Goal: Task Accomplishment & Management: Complete application form

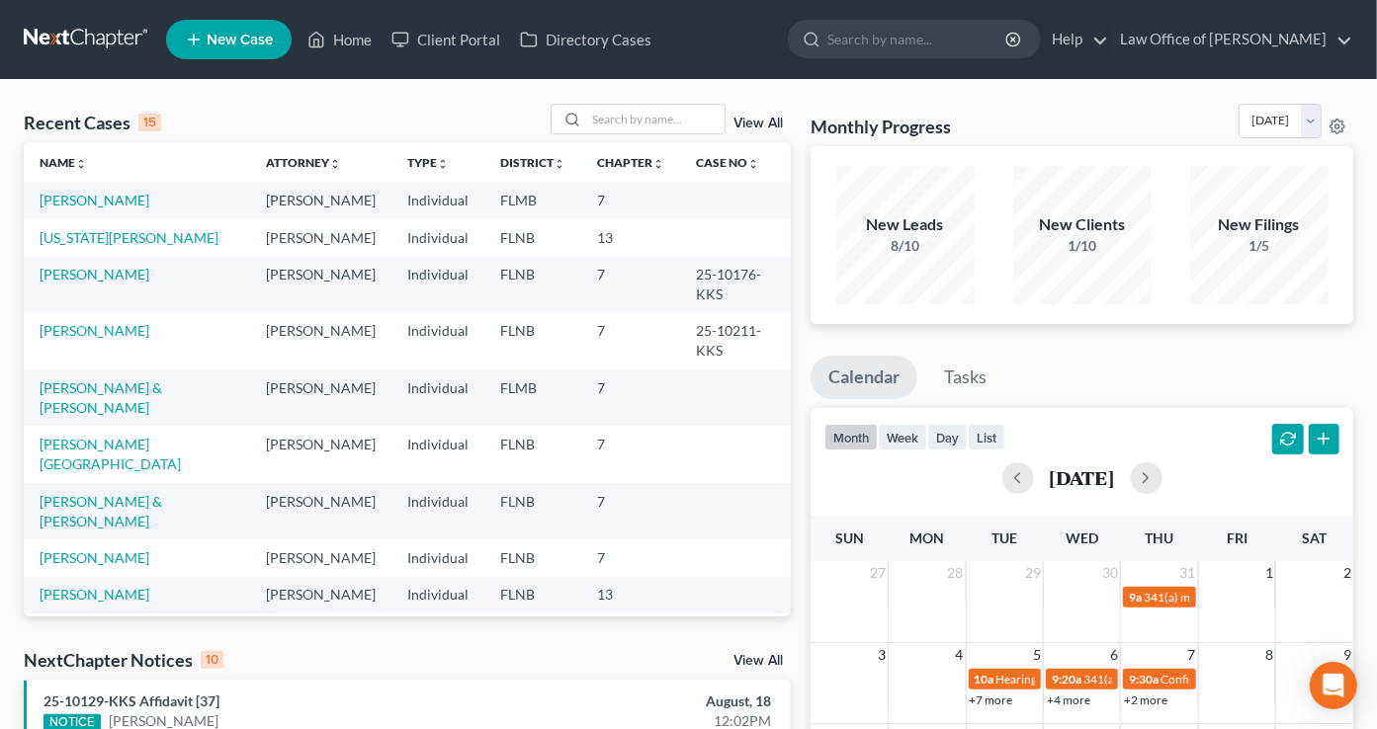
click at [97, 256] on td "[US_STATE][PERSON_NAME]" at bounding box center [137, 237] width 226 height 37
click at [104, 246] on link "[US_STATE][PERSON_NAME]" at bounding box center [129, 237] width 179 height 17
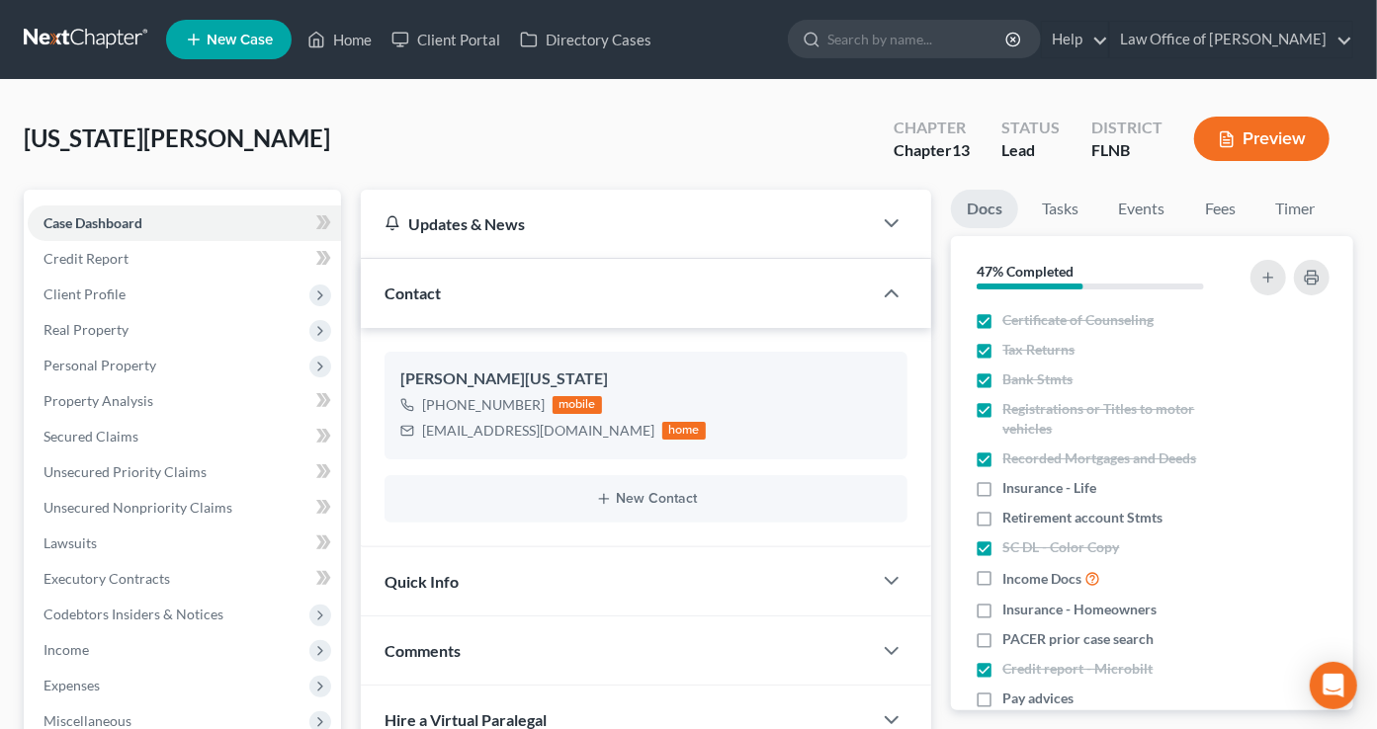
scroll to position [15, 0]
click at [136, 360] on span "Personal Property" at bounding box center [99, 365] width 113 height 17
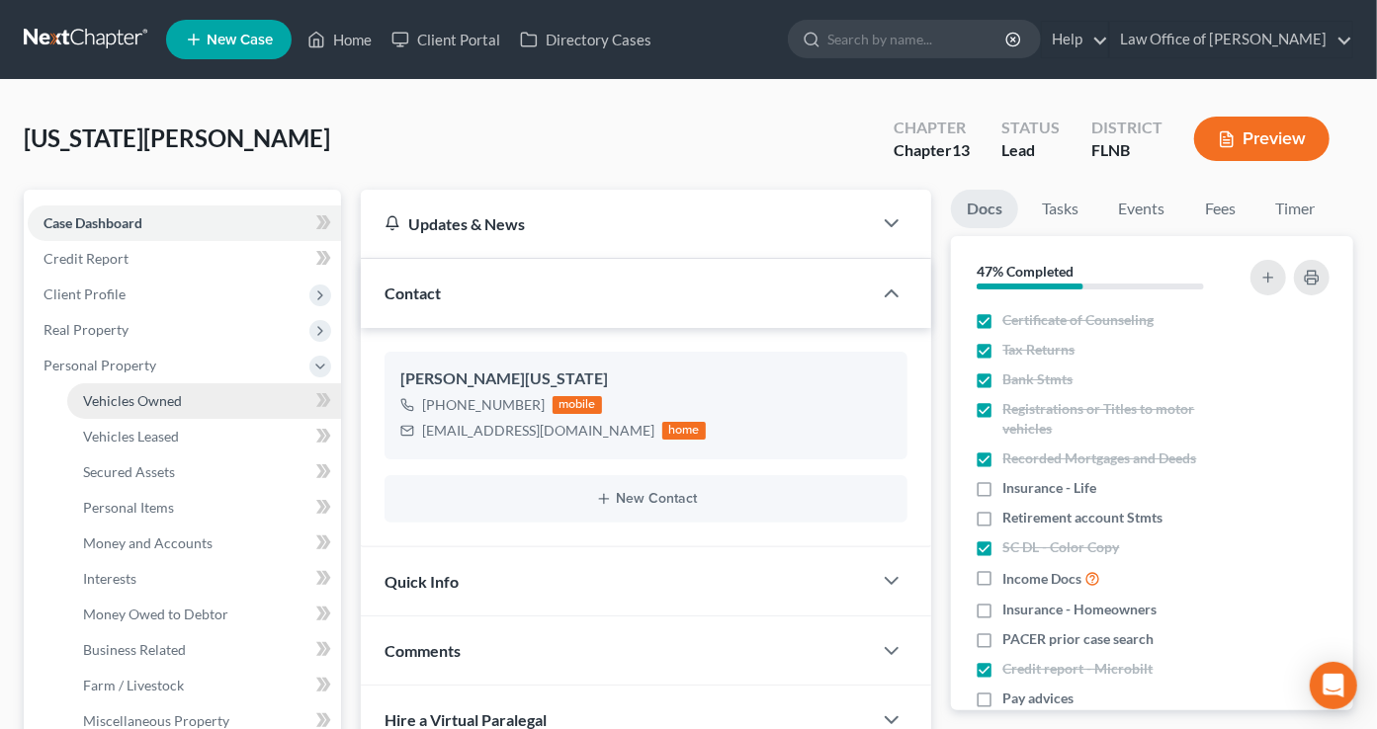
click at [143, 401] on span "Vehicles Owned" at bounding box center [132, 400] width 99 height 17
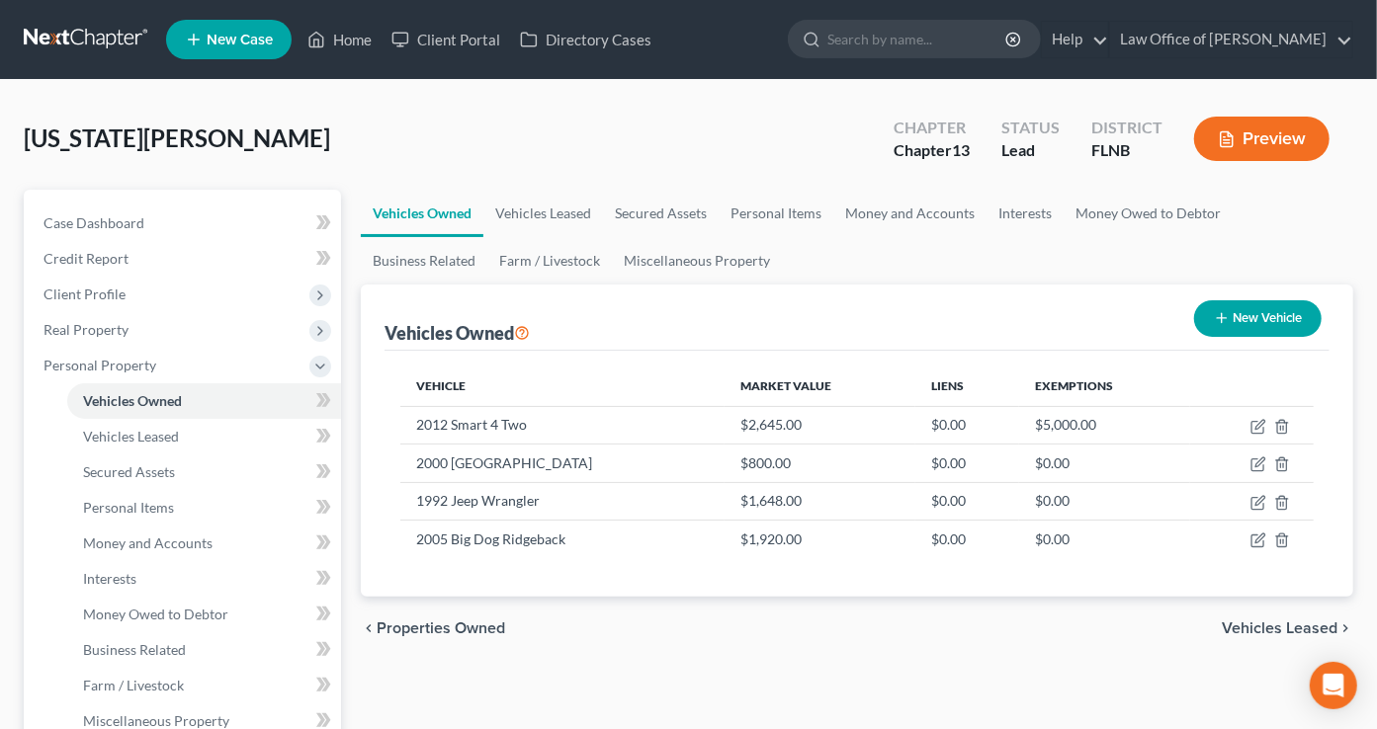
click at [1273, 320] on button "New Vehicle" at bounding box center [1257, 318] width 127 height 37
select select "0"
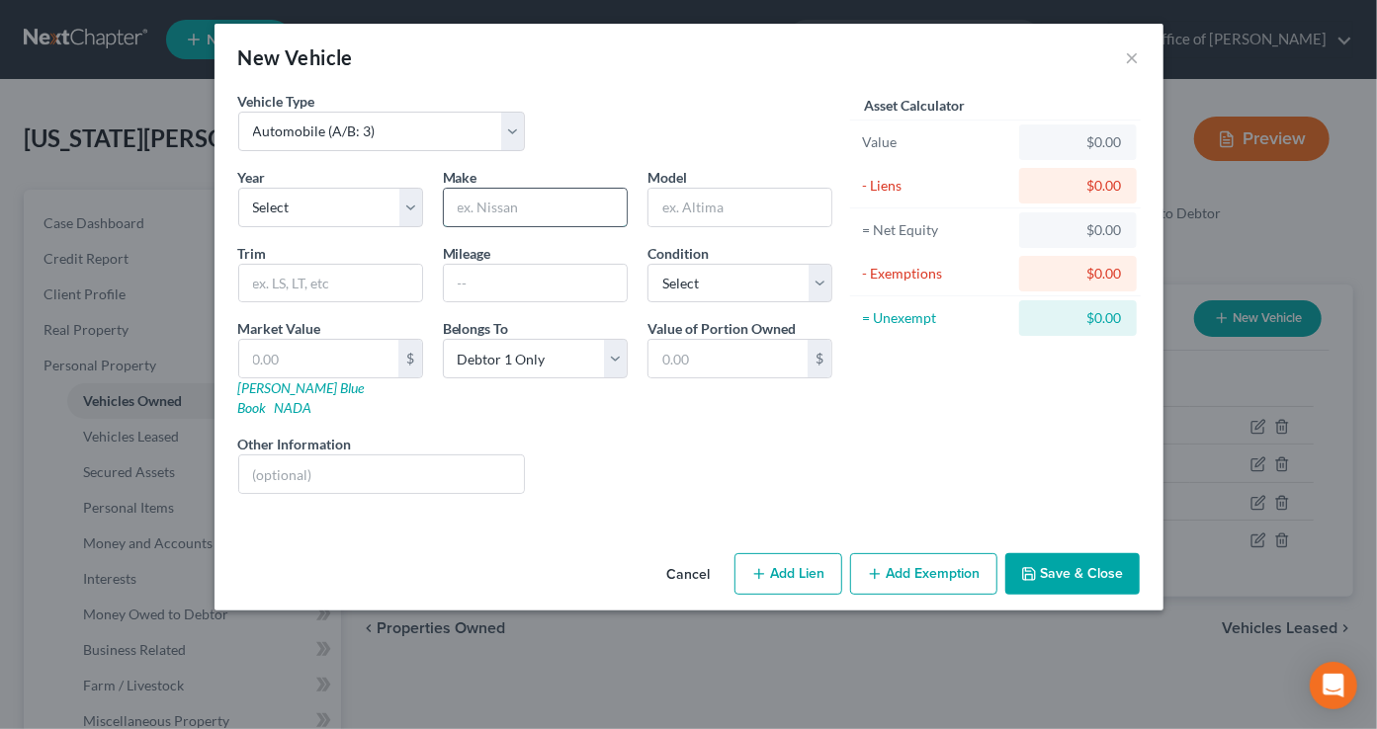
click at [571, 211] on input "text" at bounding box center [535, 208] width 183 height 38
type input "Ford"
type input "Expedition"
click at [343, 369] on input "text" at bounding box center [318, 359] width 159 height 38
type input "4"
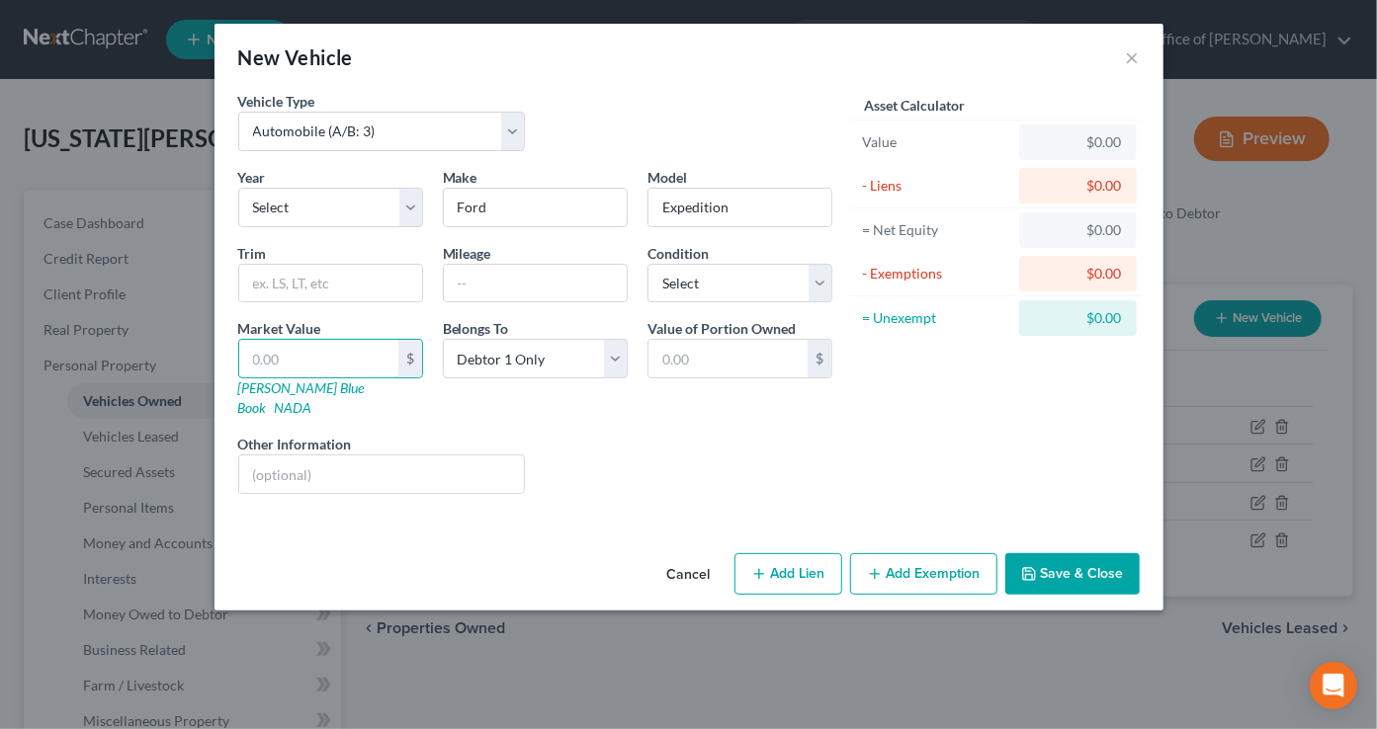
type input "4.00"
type input "40"
type input "40.00"
type input "400"
type input "400.00"
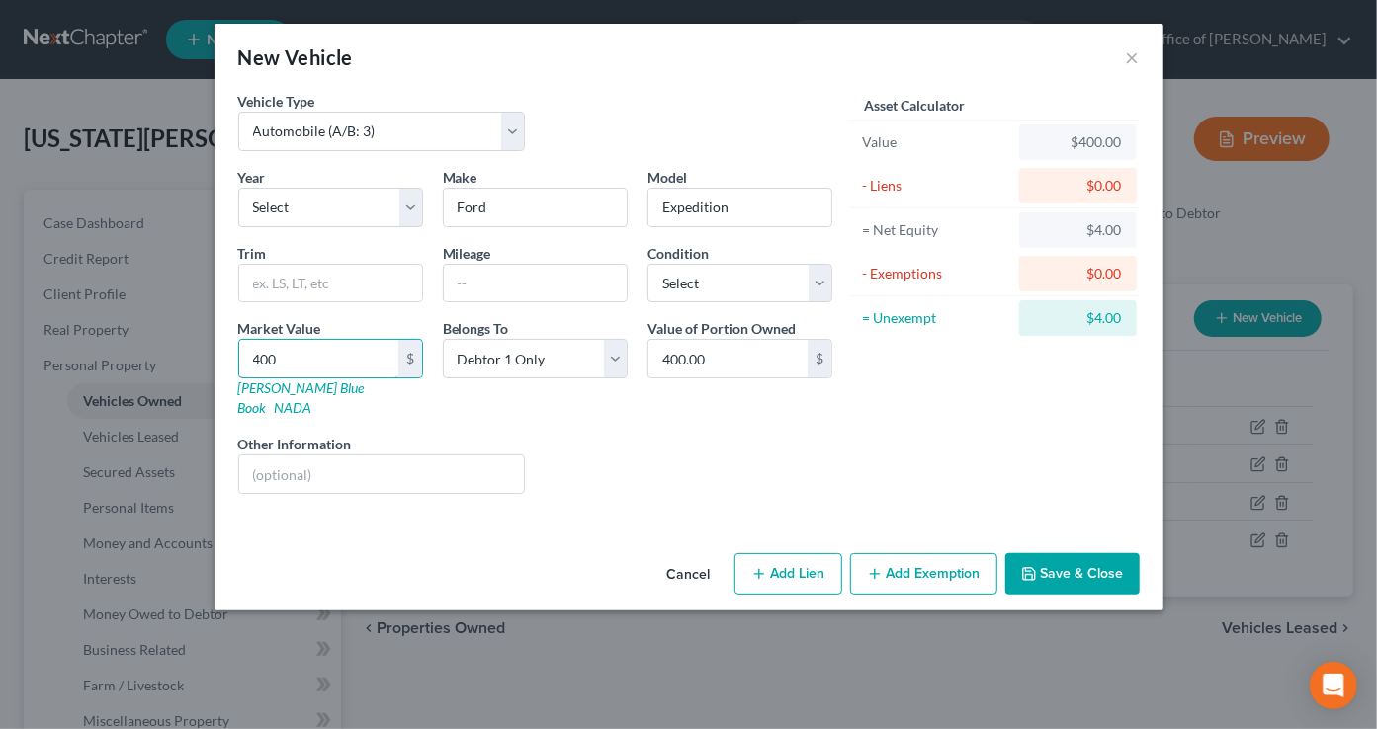
type input "4000"
type input "4,000.00"
type input "4,000"
click at [354, 463] on input "text" at bounding box center [382, 475] width 286 height 38
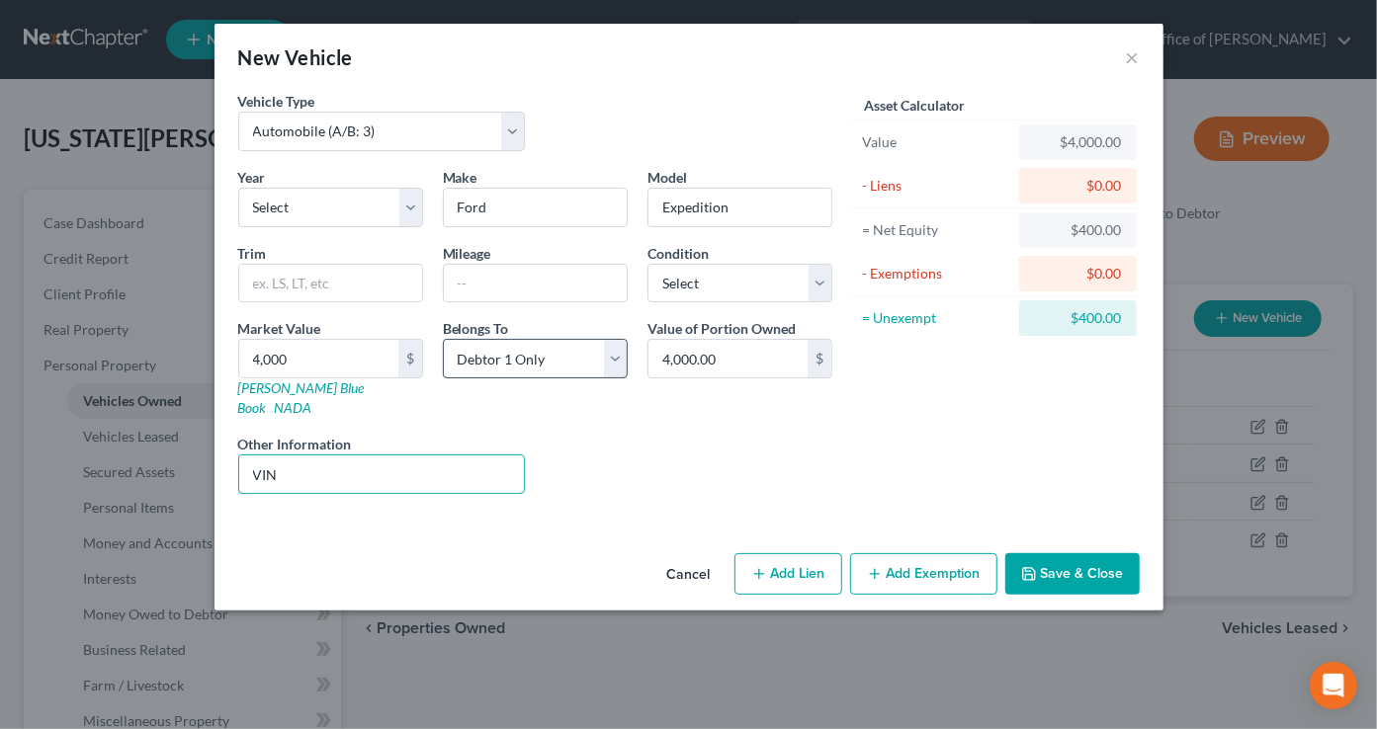
paste input "[US_VEHICLE_IDENTIFICATION_NUMBER]"
type input "VIN [US_VEHICLE_IDENTIFICATION_NUMBER]"
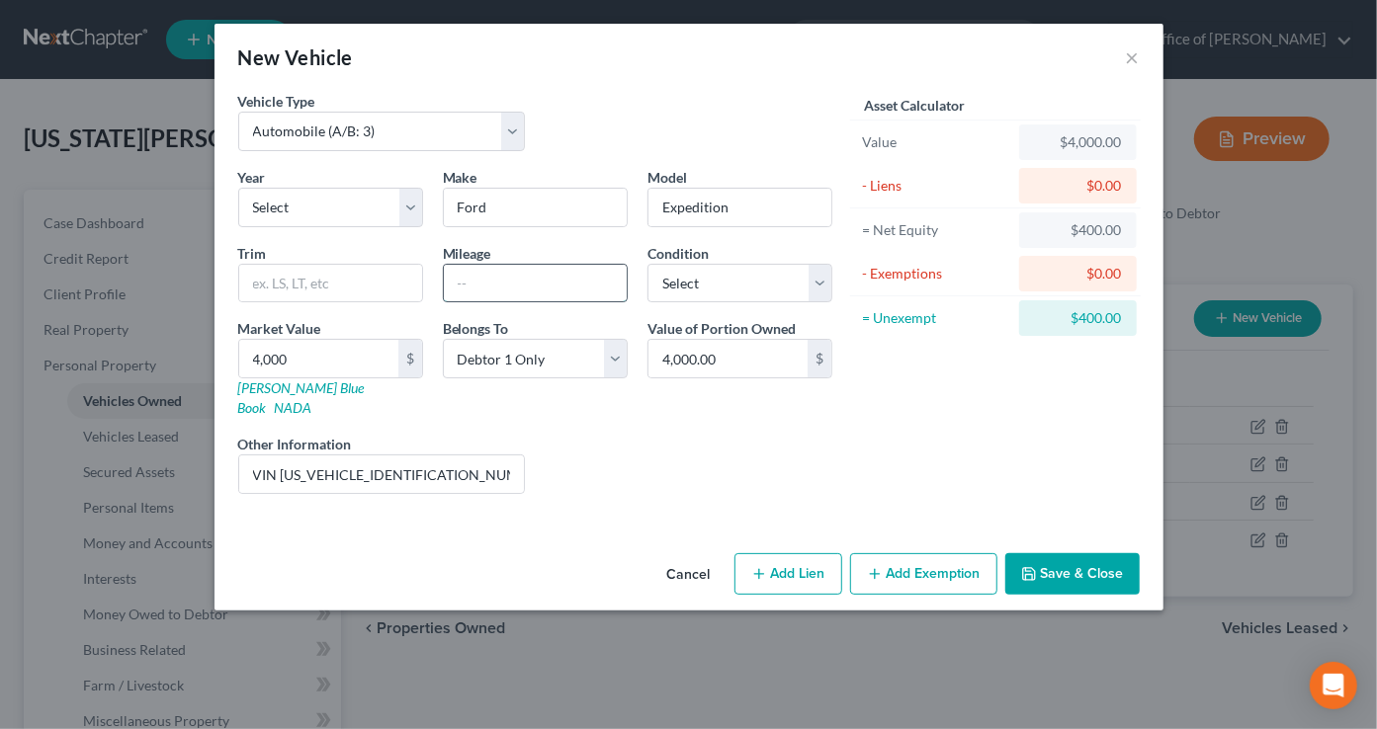
click at [549, 288] on input "text" at bounding box center [535, 284] width 183 height 38
type input "300000"
select select "3"
click option "Fair" at bounding box center [0, 0] width 0 height 0
click at [1045, 553] on button "Save & Close" at bounding box center [1072, 574] width 134 height 42
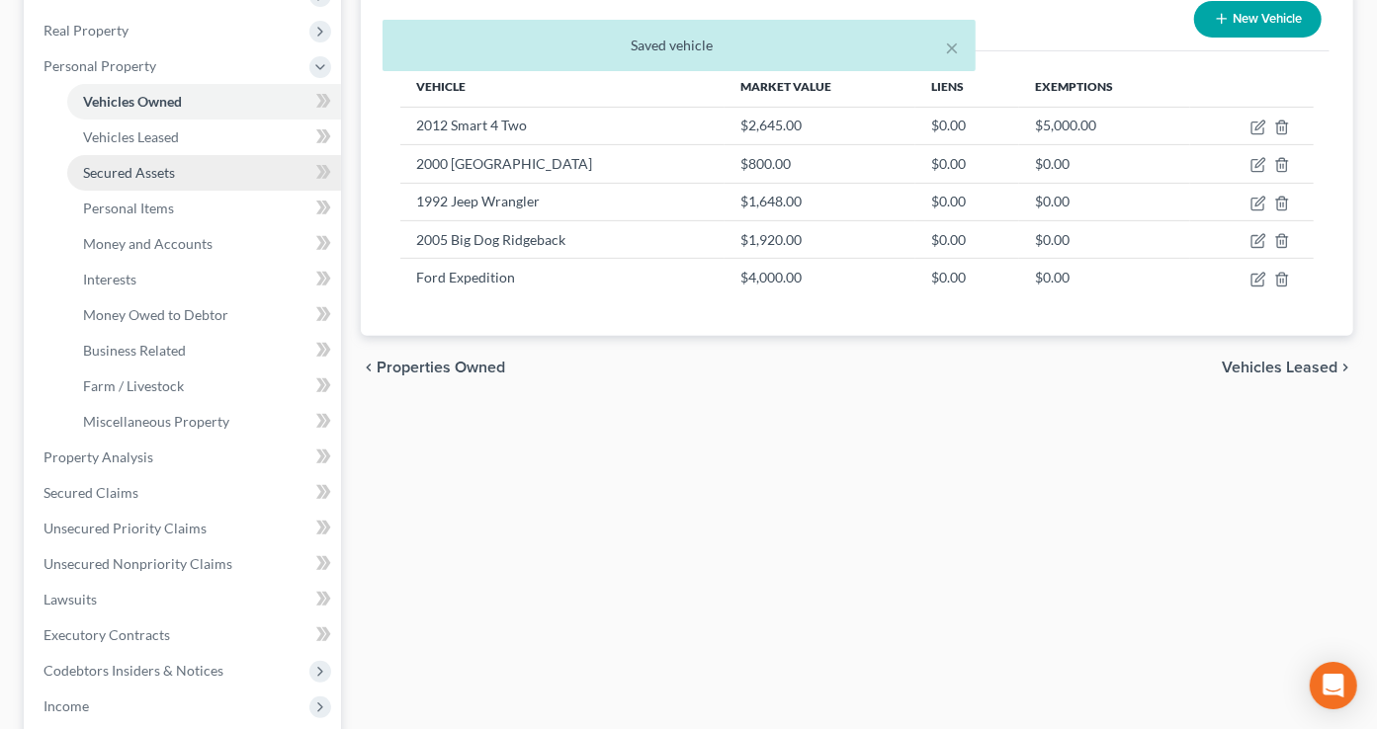
scroll to position [326, 0]
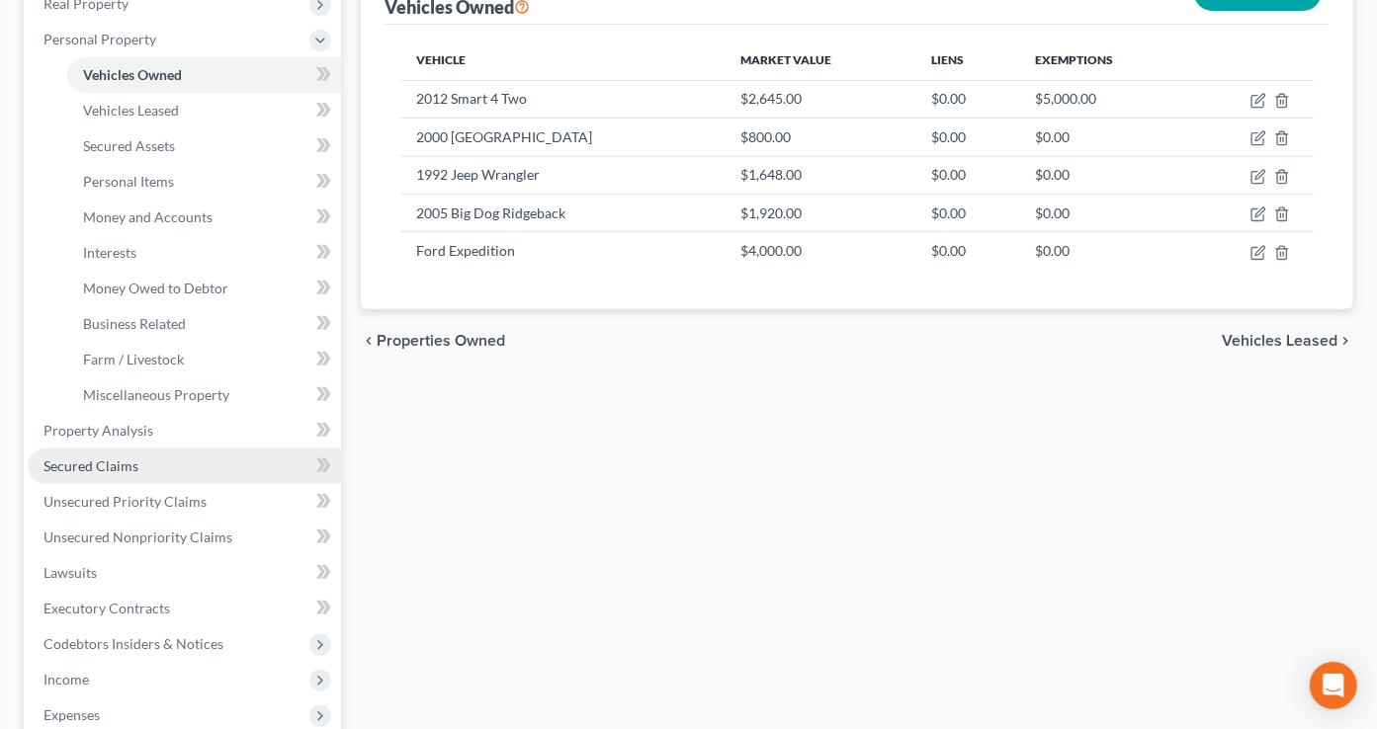
click at [147, 464] on link "Secured Claims" at bounding box center [184, 467] width 313 height 36
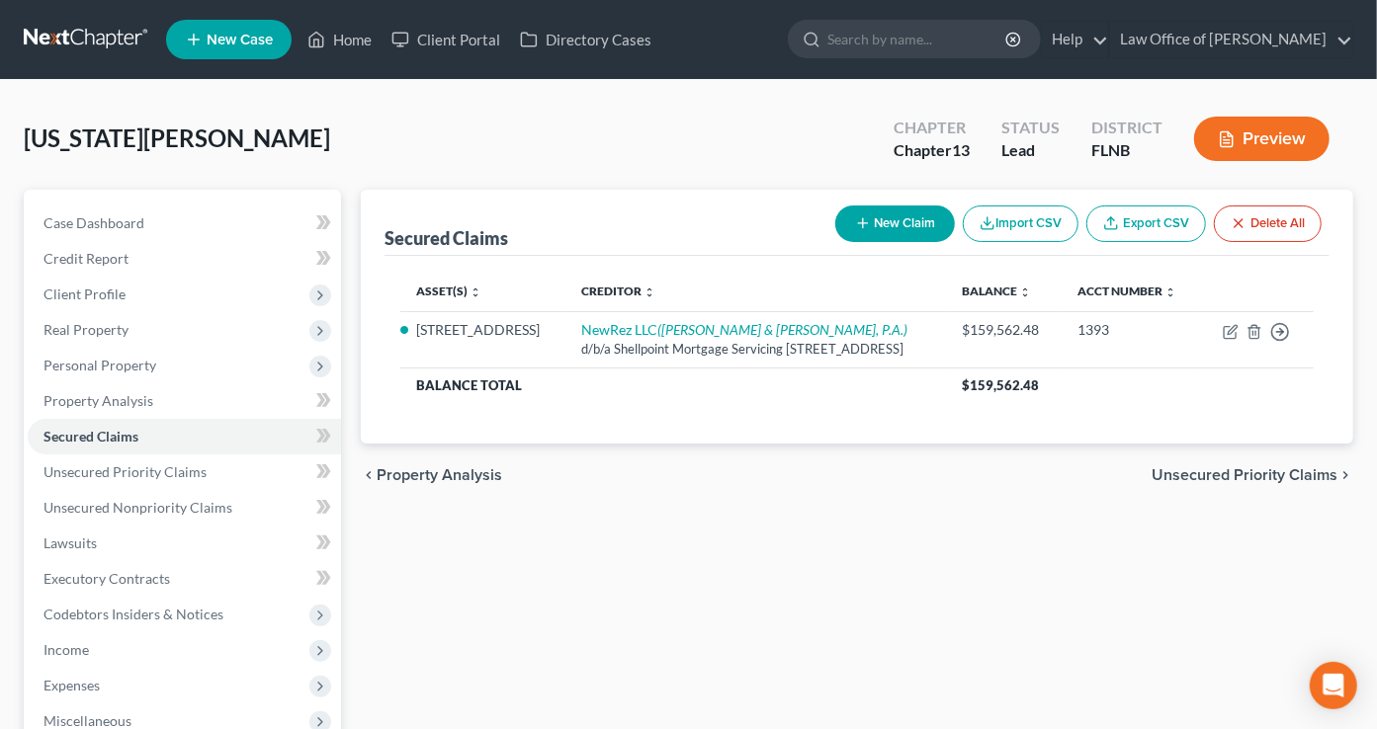
click at [912, 220] on button "New Claim" at bounding box center [895, 224] width 120 height 37
select select "0"
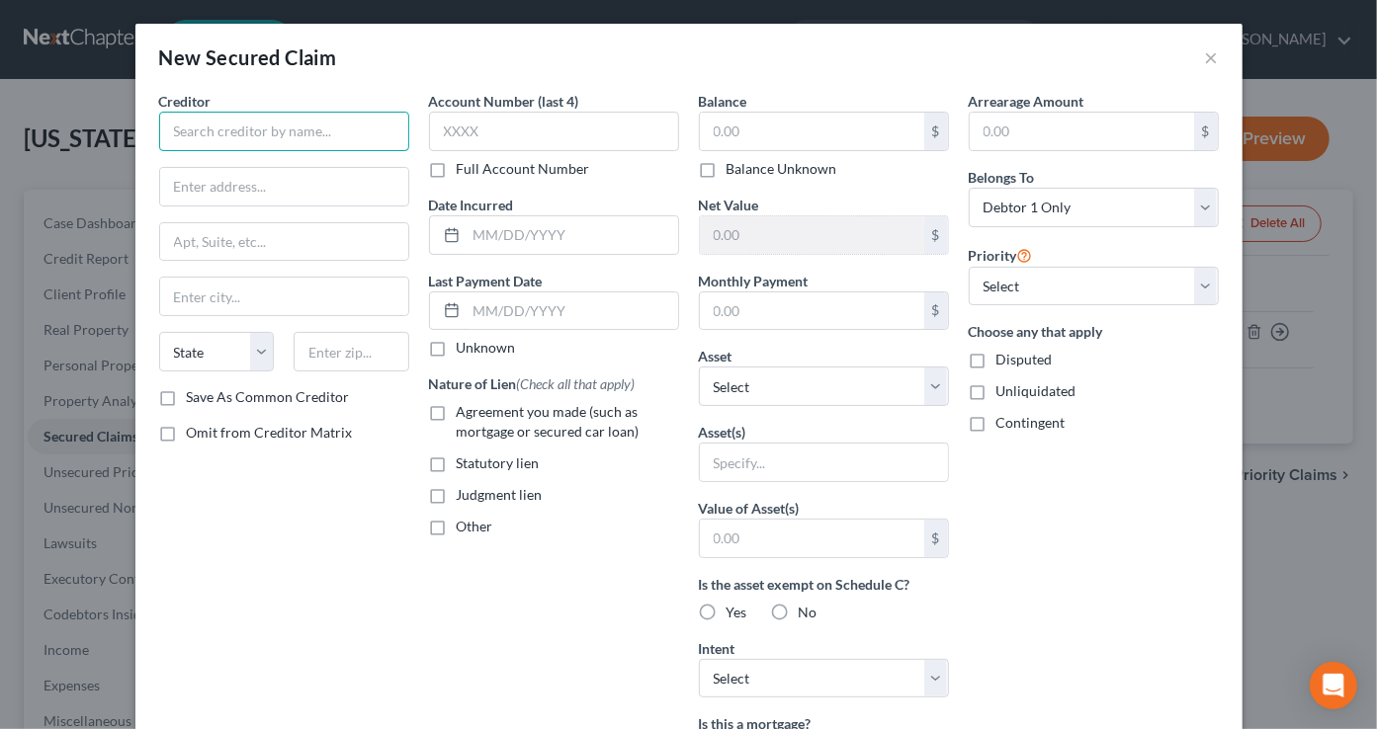
click at [321, 129] on input "text" at bounding box center [284, 132] width 250 height 40
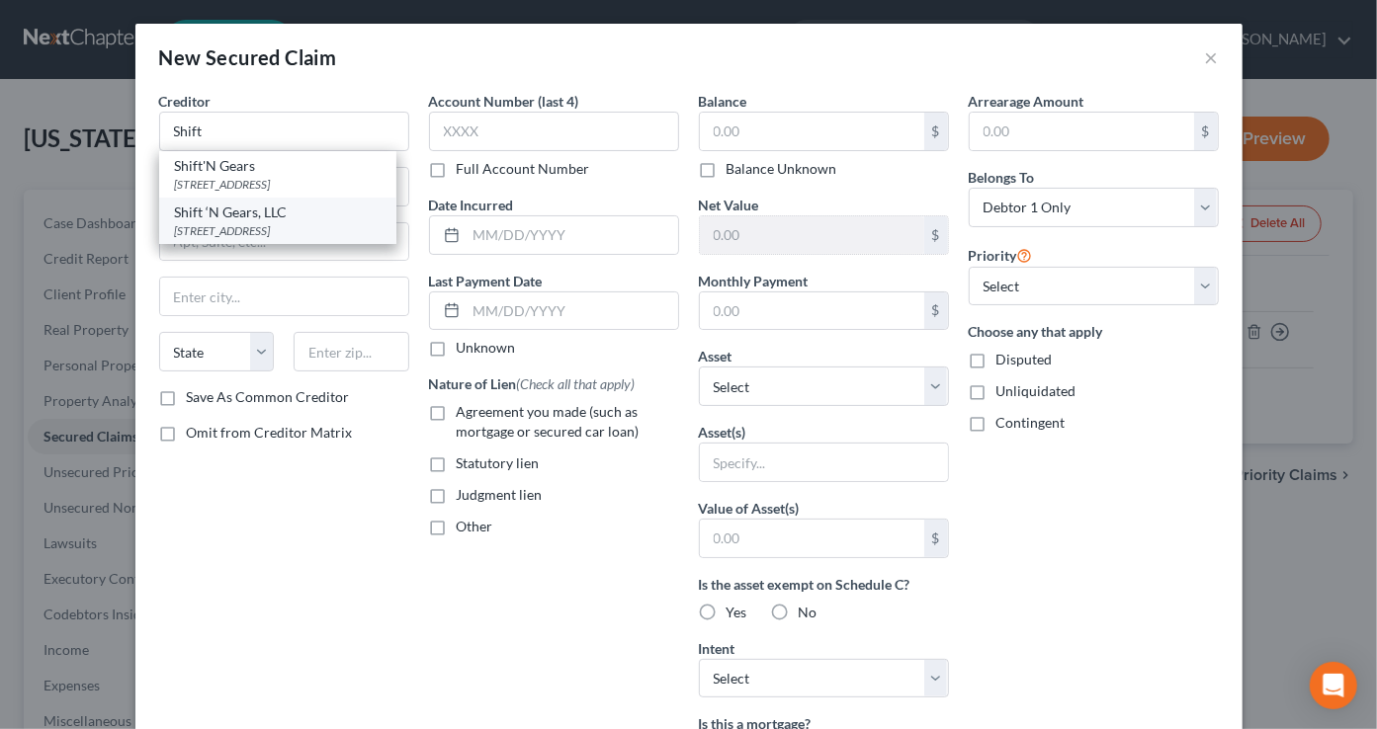
click at [310, 220] on div "Shift ‘N Gears, LLC" at bounding box center [278, 213] width 206 height 20
type input "Shift ‘N Gears, LLC"
type input "[STREET_ADDRESS]"
type input "Williston"
select select "9"
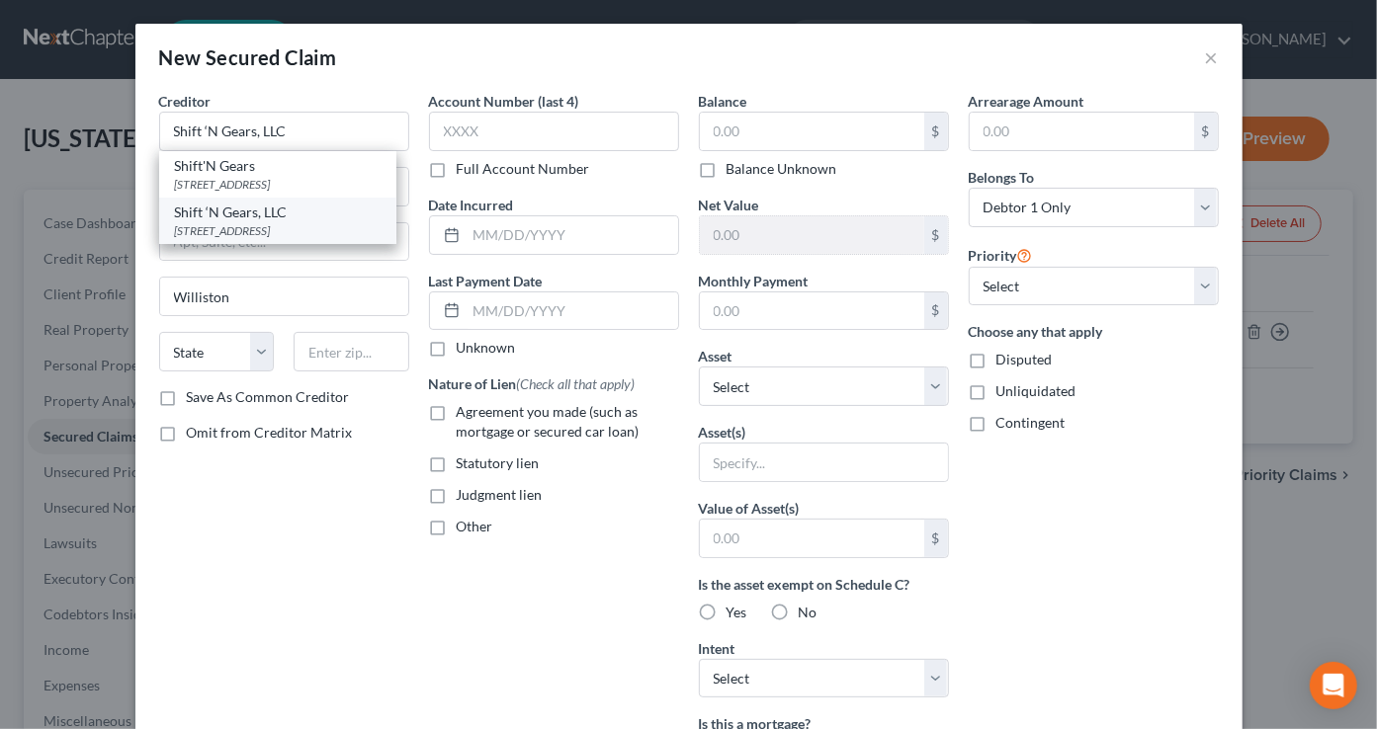
type input "32696-3109"
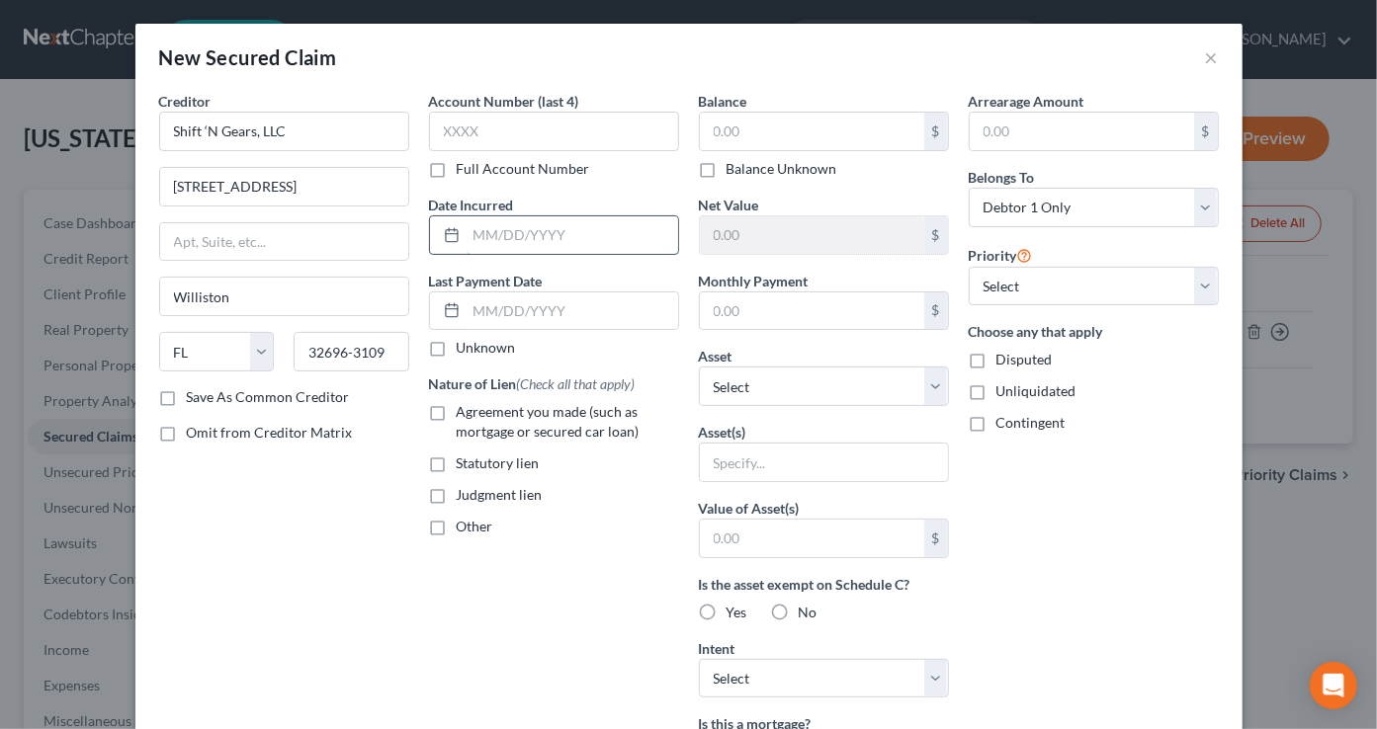
click at [477, 237] on input "text" at bounding box center [571, 235] width 211 height 38
type input "[DATE]"
click at [457, 410] on label "Agreement you made (such as mortgage or secured car loan)" at bounding box center [568, 422] width 222 height 40
click at [465, 410] on input "Agreement you made (such as mortgage or secured car loan)" at bounding box center [471, 408] width 13 height 13
checkbox input "true"
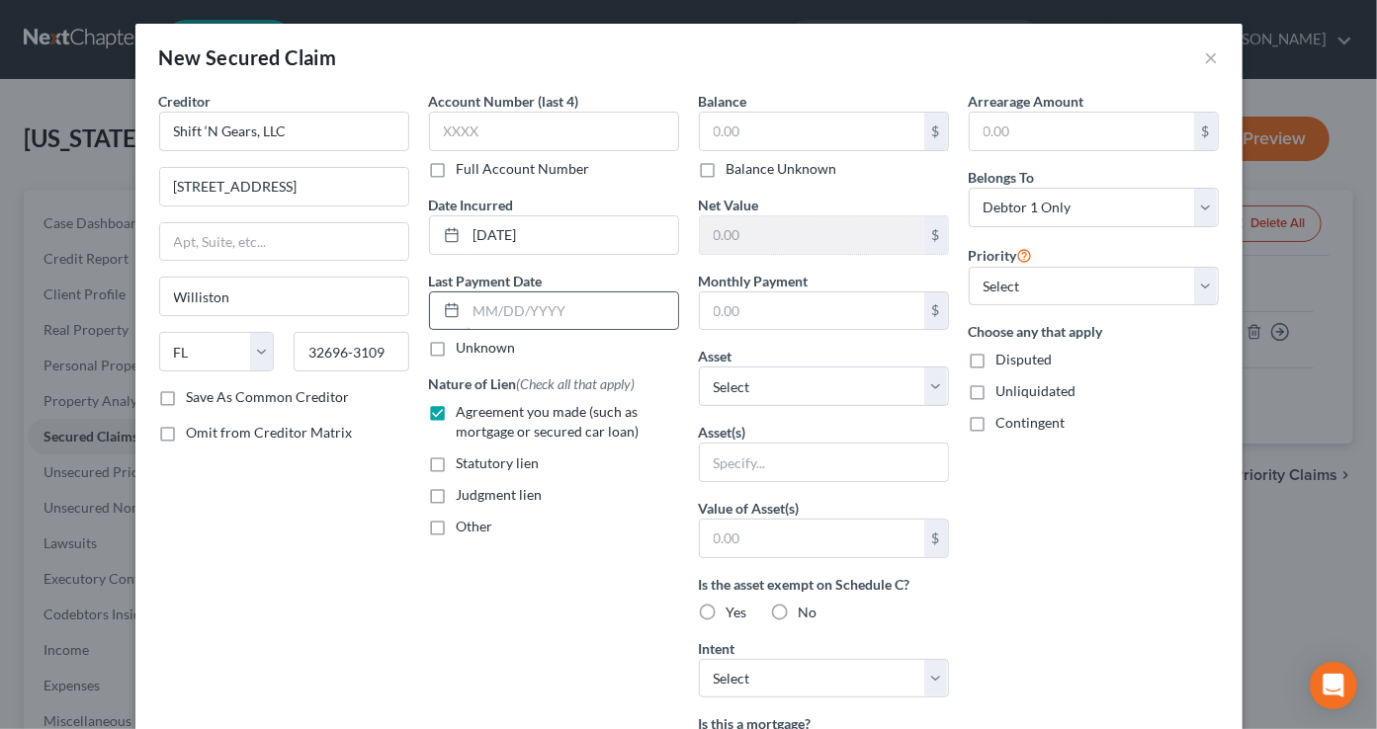
click at [567, 319] on input "text" at bounding box center [571, 312] width 211 height 38
click at [770, 310] on input "text" at bounding box center [812, 312] width 224 height 38
type input "318.21"
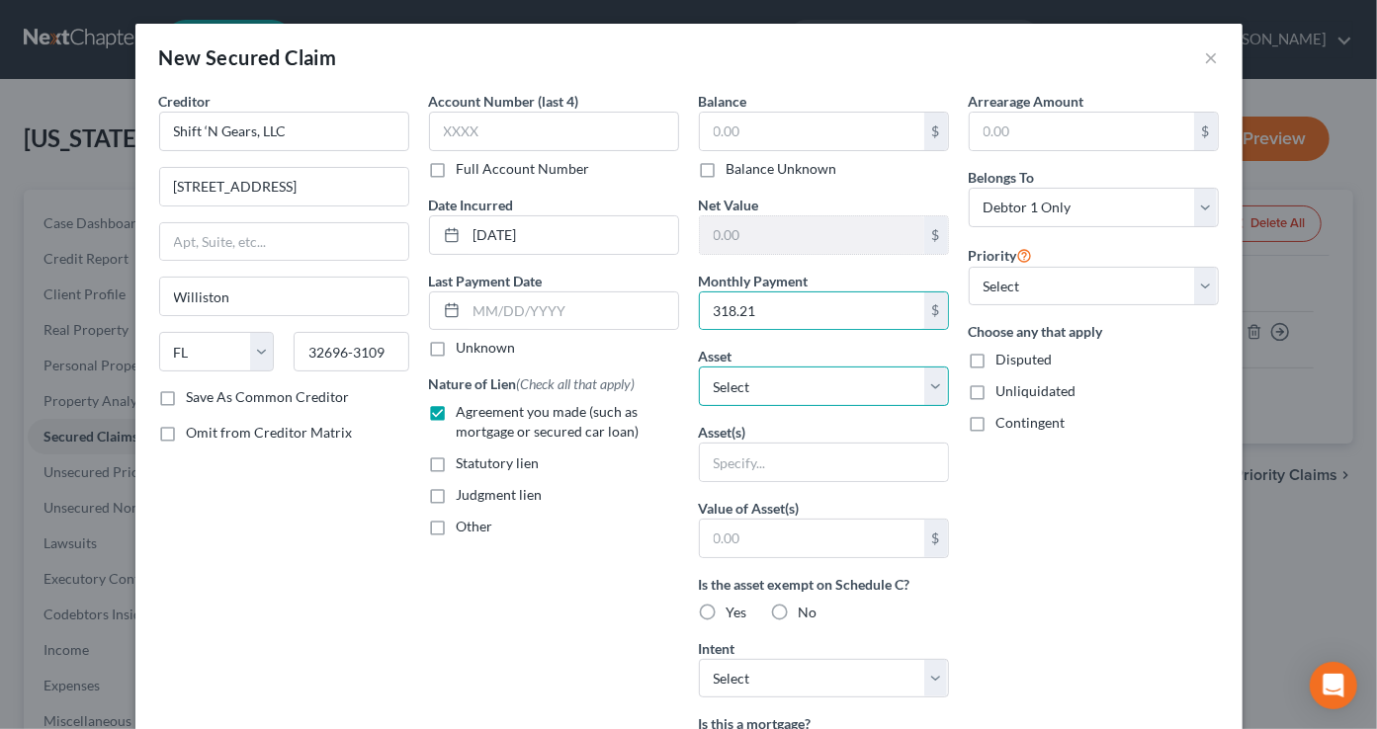
click at [699, 367] on select "Select Other Multiple Assets 2012 Smart 4 Two - $2645.0 Trust account balance -…" at bounding box center [824, 387] width 250 height 40
select select "16"
click option "Ford Expedition - $4000.0" at bounding box center [0, 0] width 0 height 0
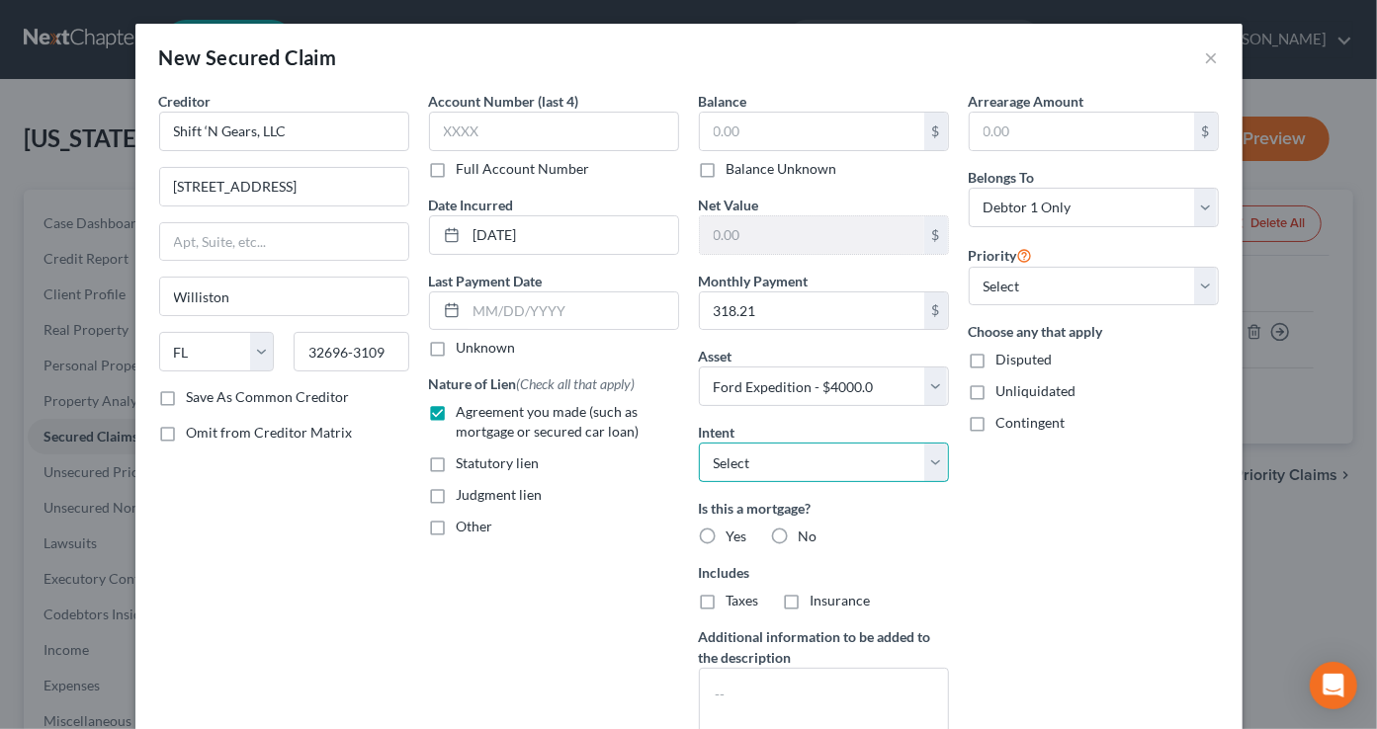
click at [699, 443] on select "Select Surrender Redeem Reaffirm Avoid Other" at bounding box center [824, 463] width 250 height 40
select select "2"
click option "Reaffirm" at bounding box center [0, 0] width 0 height 0
click at [571, 316] on input "text" at bounding box center [571, 312] width 211 height 38
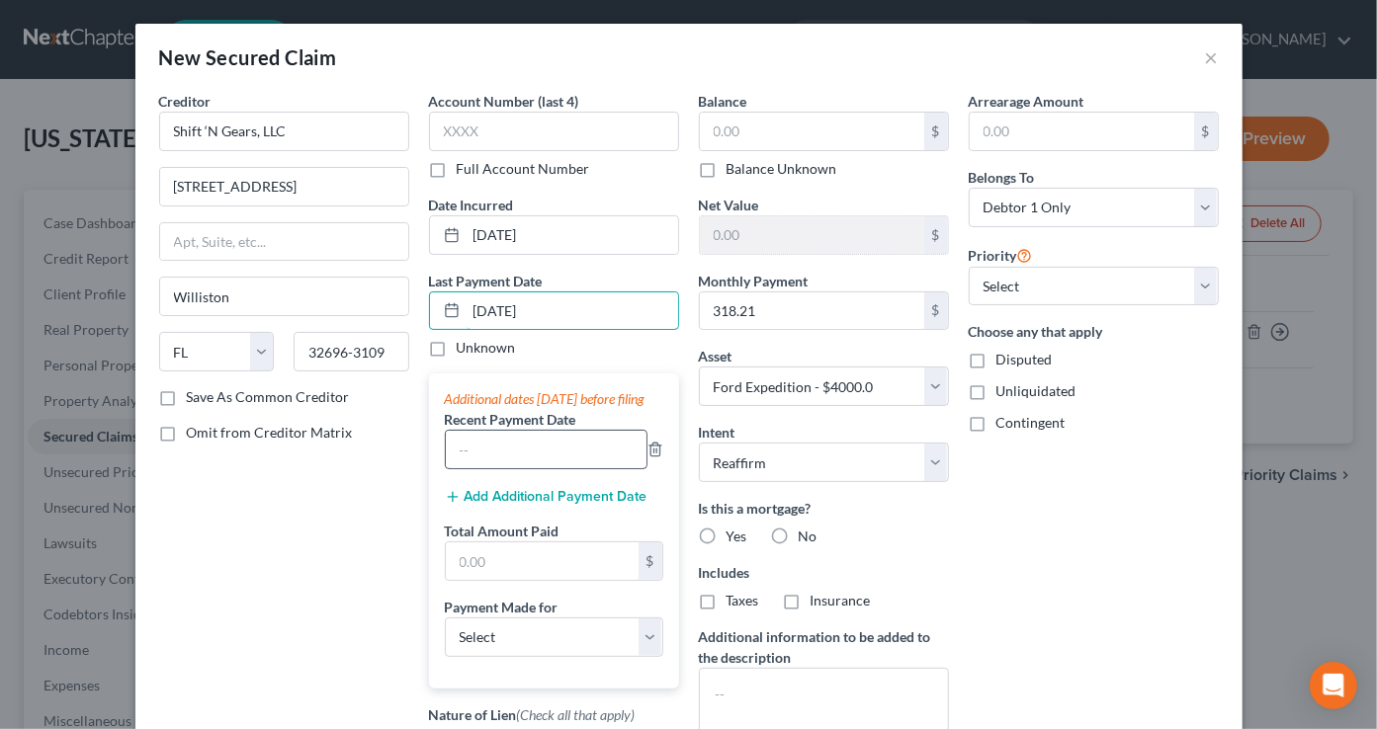
type input "[DATE]"
click at [556, 464] on input "text" at bounding box center [546, 450] width 201 height 38
type input "[DATE]"
click at [550, 505] on button "Add Additional Payment Date" at bounding box center [546, 497] width 203 height 16
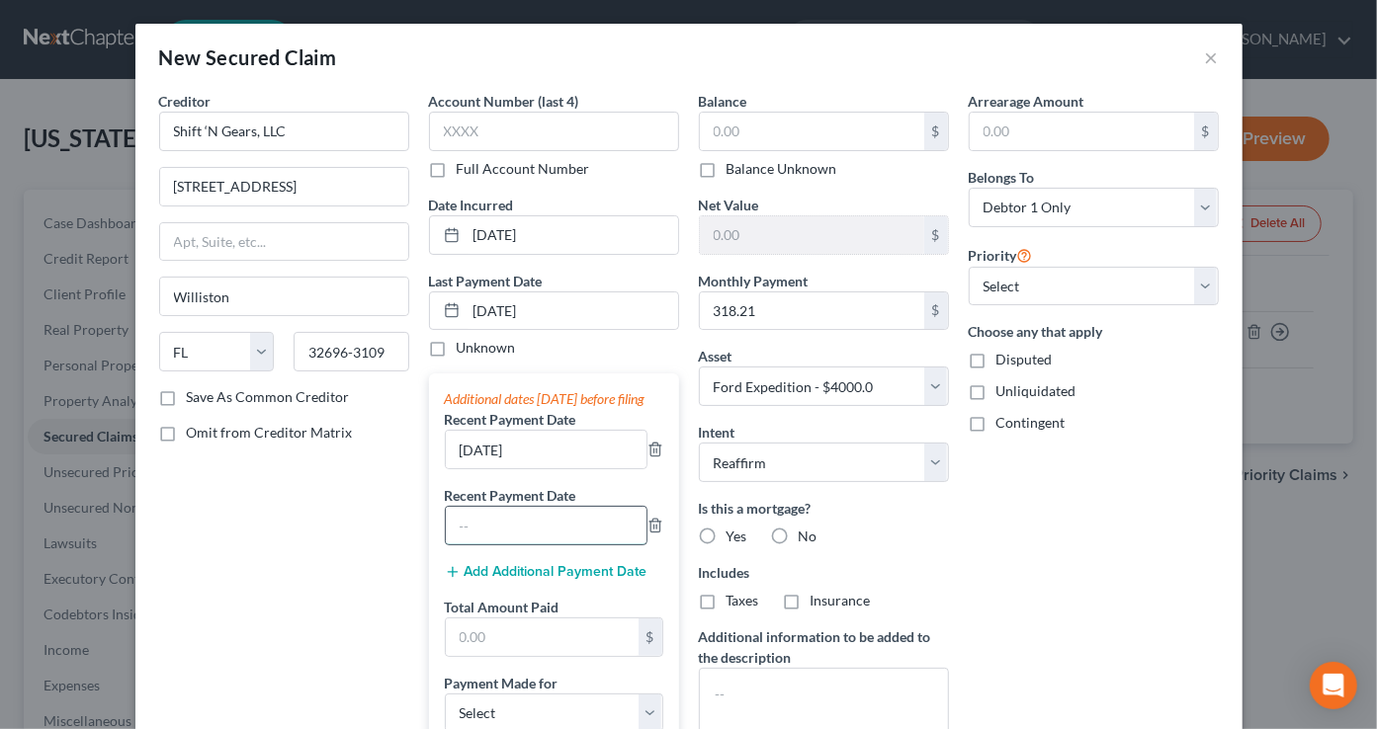
click at [544, 539] on input "text" at bounding box center [546, 526] width 201 height 38
type input "[DATE]"
click at [516, 656] on input "text" at bounding box center [542, 638] width 193 height 38
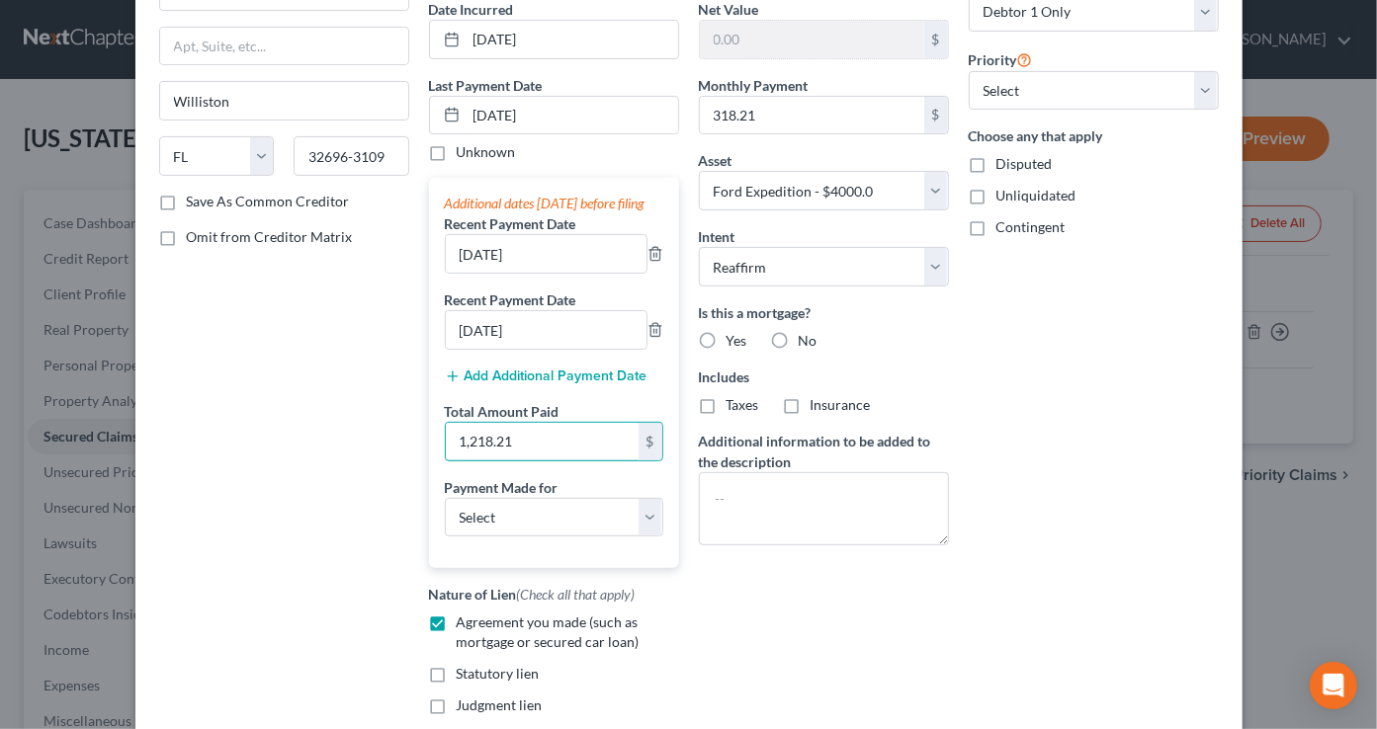
type input "1,218.21"
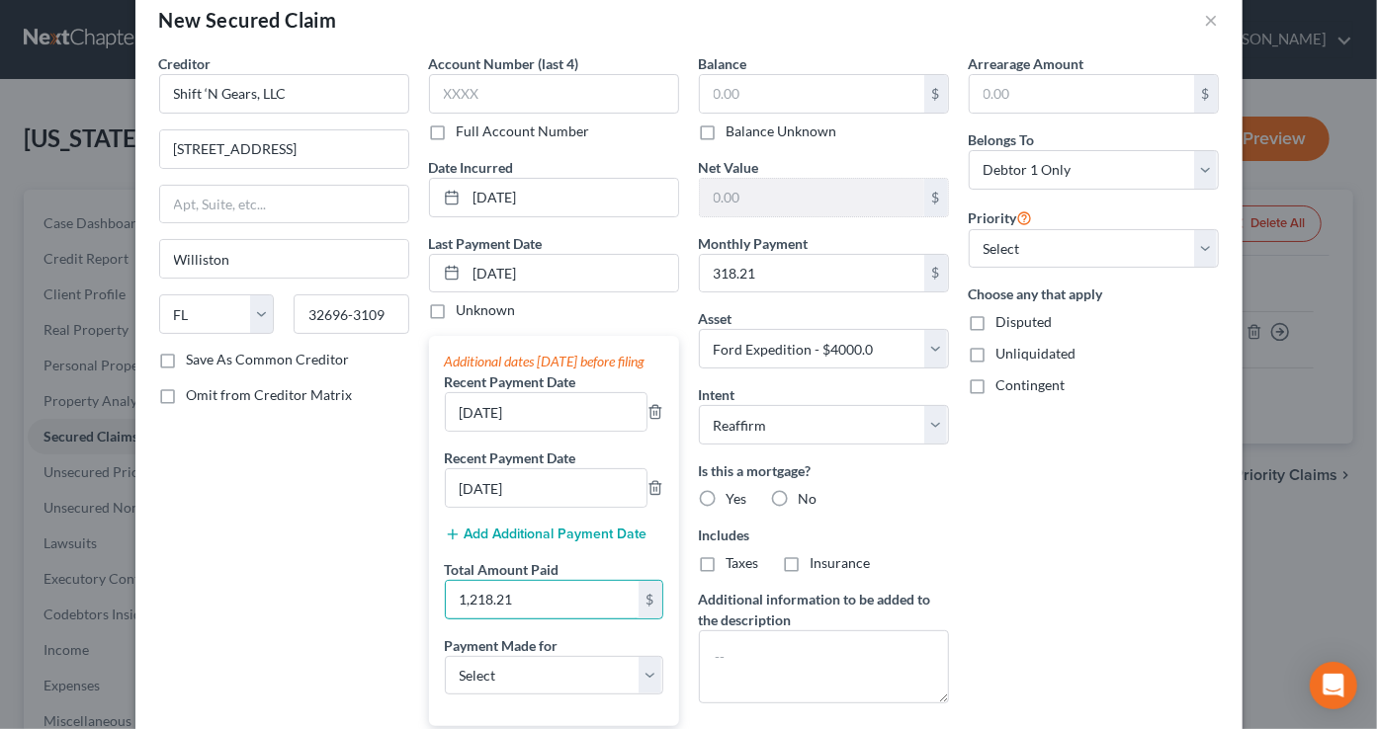
scroll to position [0, 0]
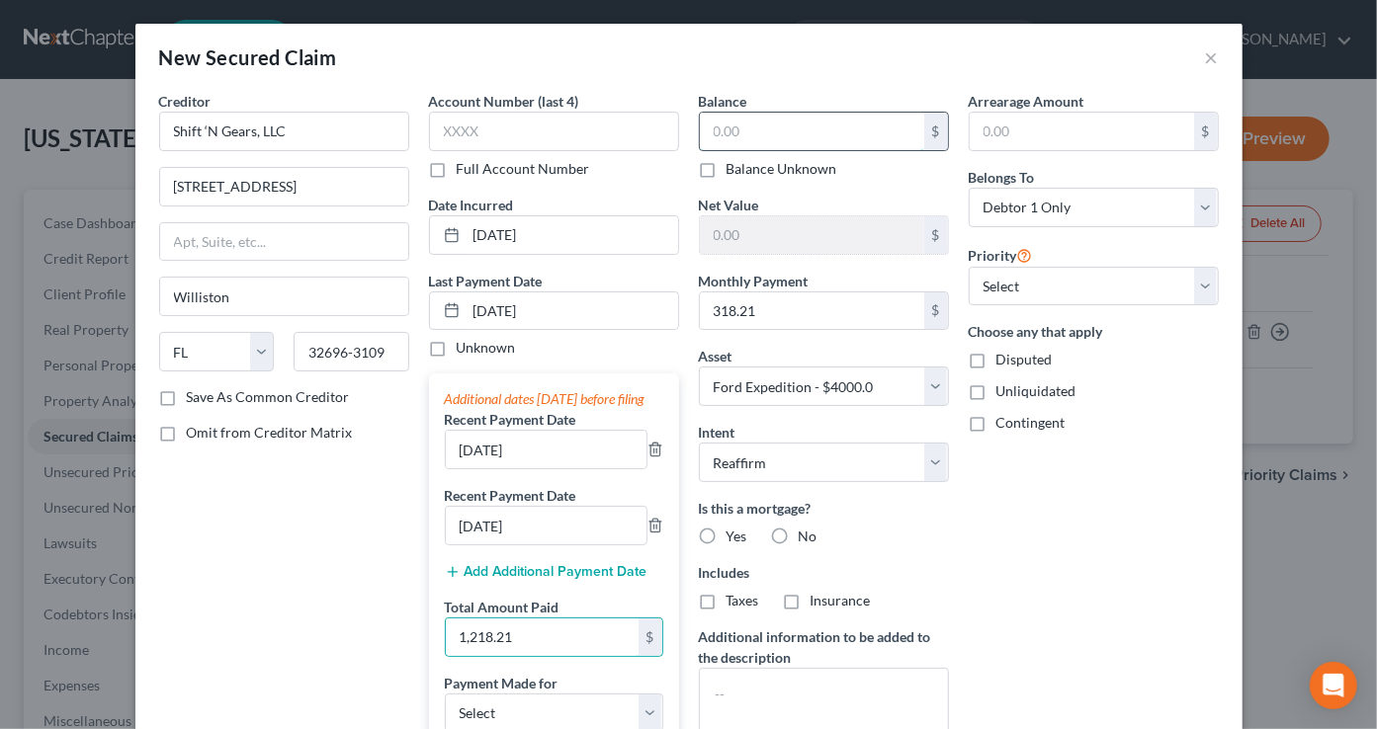
click at [767, 138] on input "text" at bounding box center [812, 132] width 224 height 38
type input "4,245.89"
click at [643, 127] on input "text" at bounding box center [554, 132] width 250 height 40
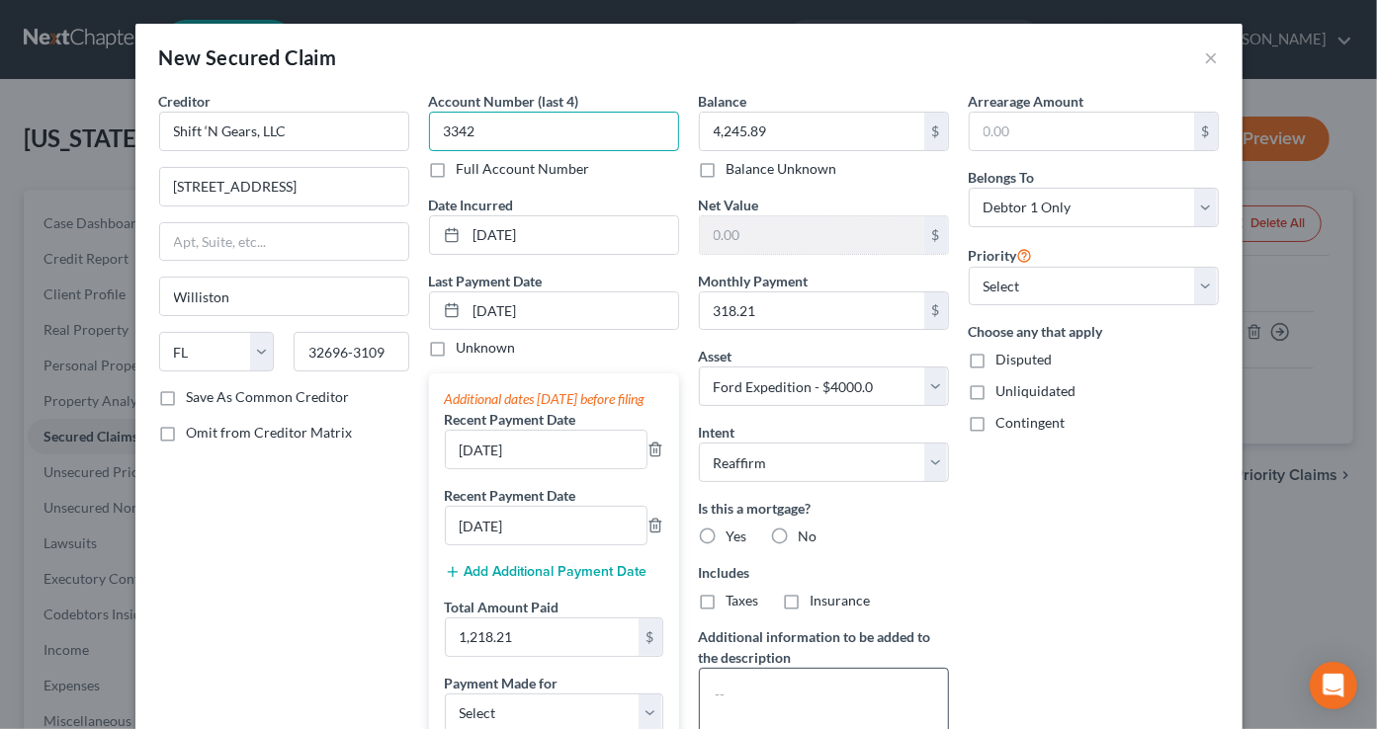
scroll to position [372, 0]
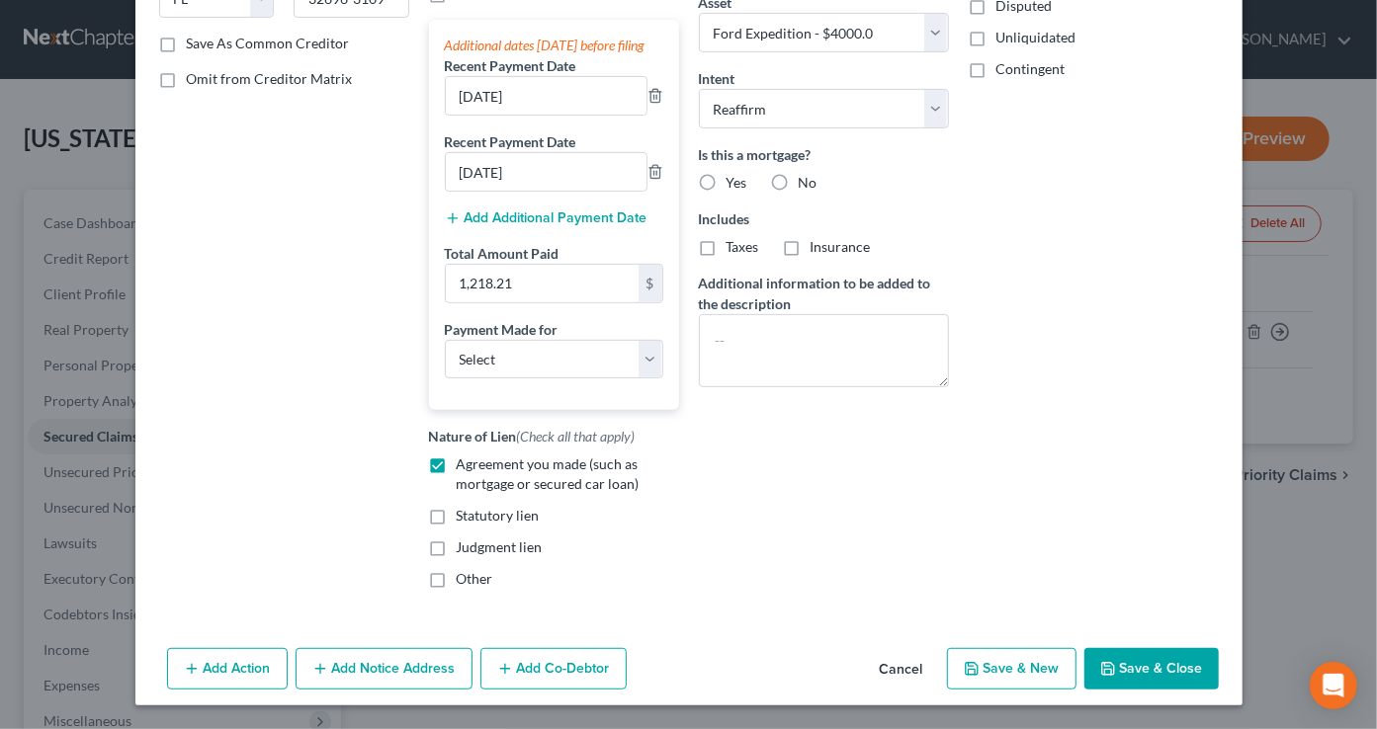
type input "3342"
click at [1161, 677] on button "Save & Close" at bounding box center [1151, 669] width 134 height 42
select select
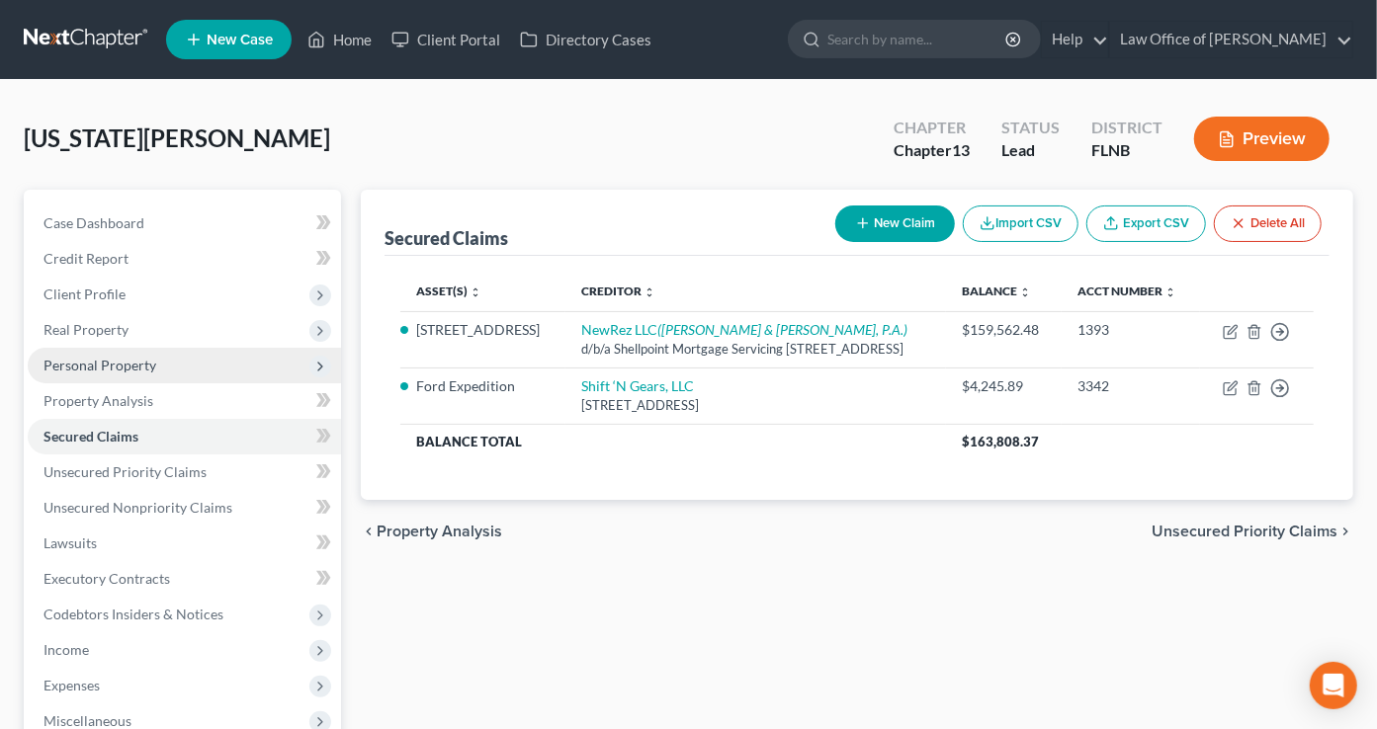
click at [119, 378] on span "Personal Property" at bounding box center [184, 366] width 313 height 36
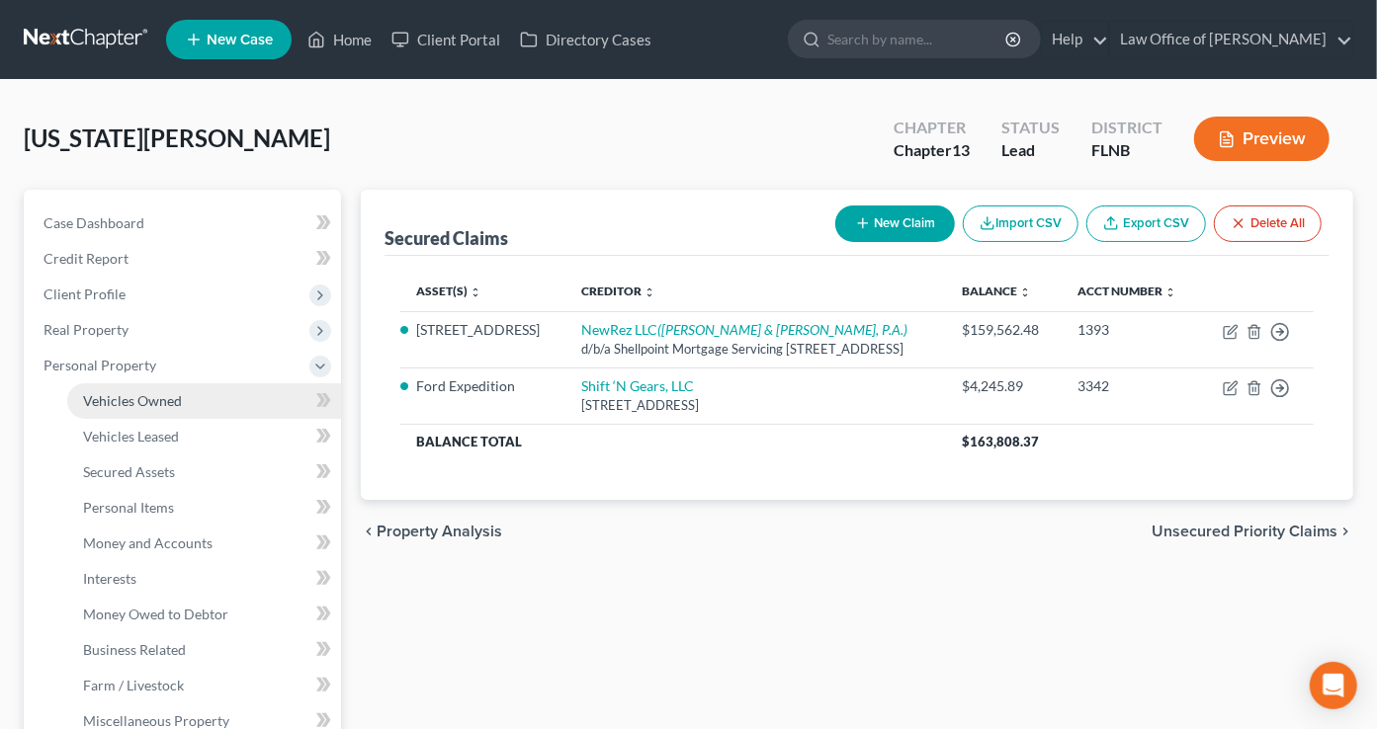
click at [126, 398] on span "Vehicles Owned" at bounding box center [132, 400] width 99 height 17
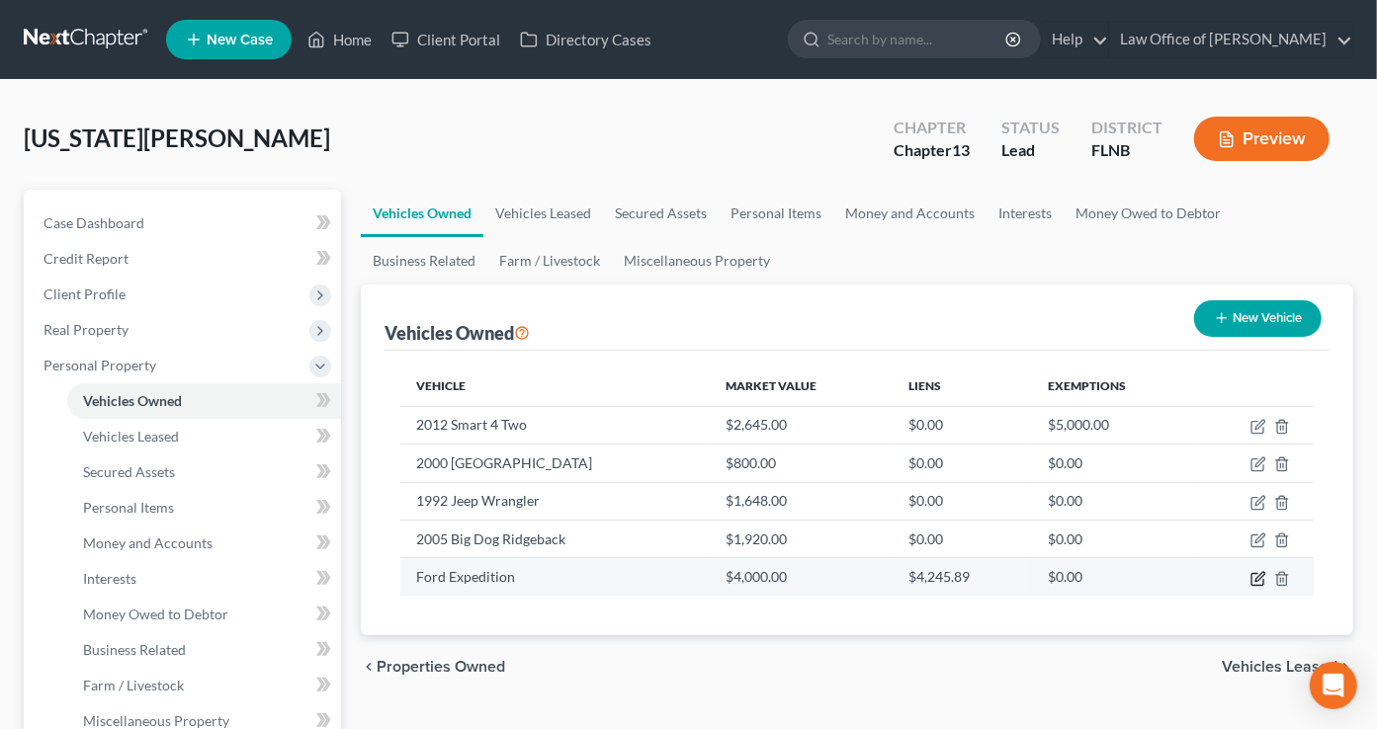
click at [1253, 576] on icon "button" at bounding box center [1258, 579] width 16 height 16
select select "0"
select select "3"
select select "0"
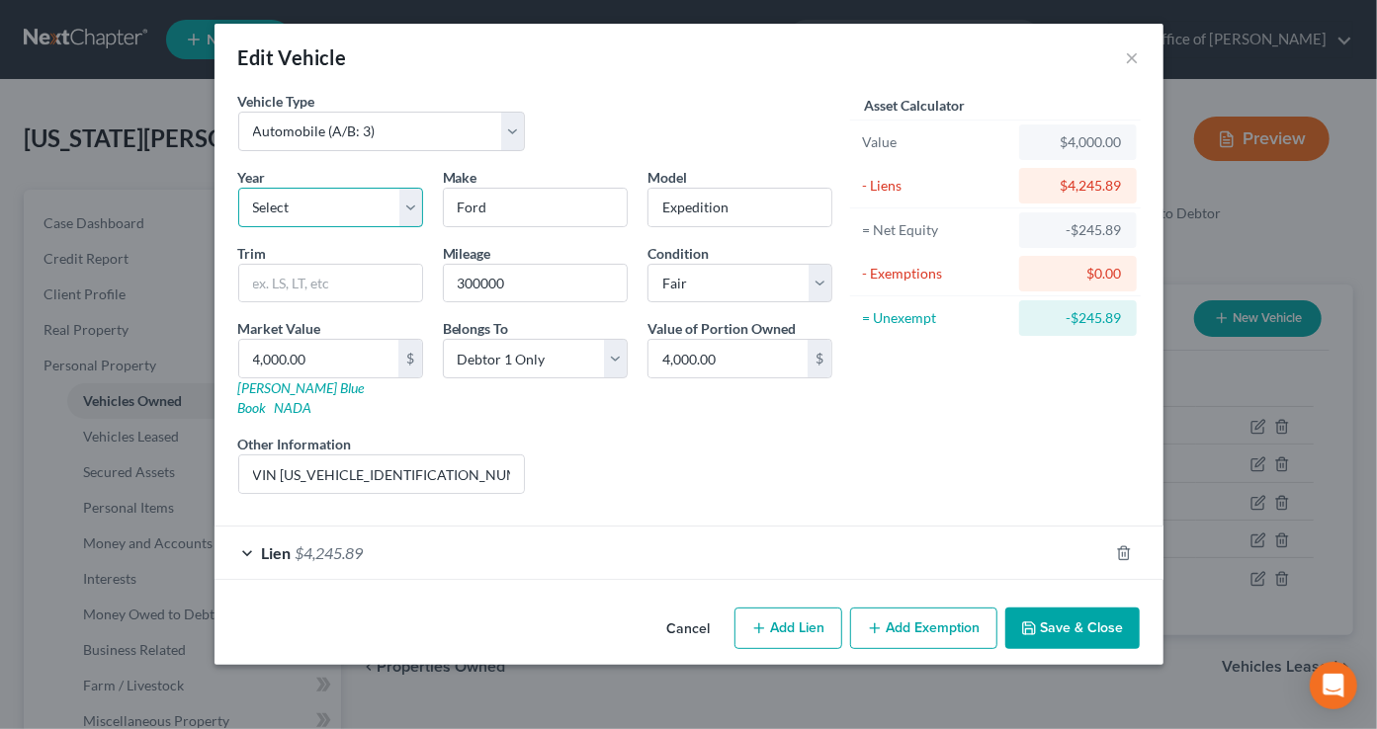
click at [238, 188] on select "Select 2026 2025 2024 2023 2022 2021 2020 2019 2018 2017 2016 2015 2014 2013 20…" at bounding box center [330, 208] width 185 height 40
select select "22"
click option "2004" at bounding box center [0, 0] width 0 height 0
click at [1061, 608] on button "Save & Close" at bounding box center [1072, 629] width 134 height 42
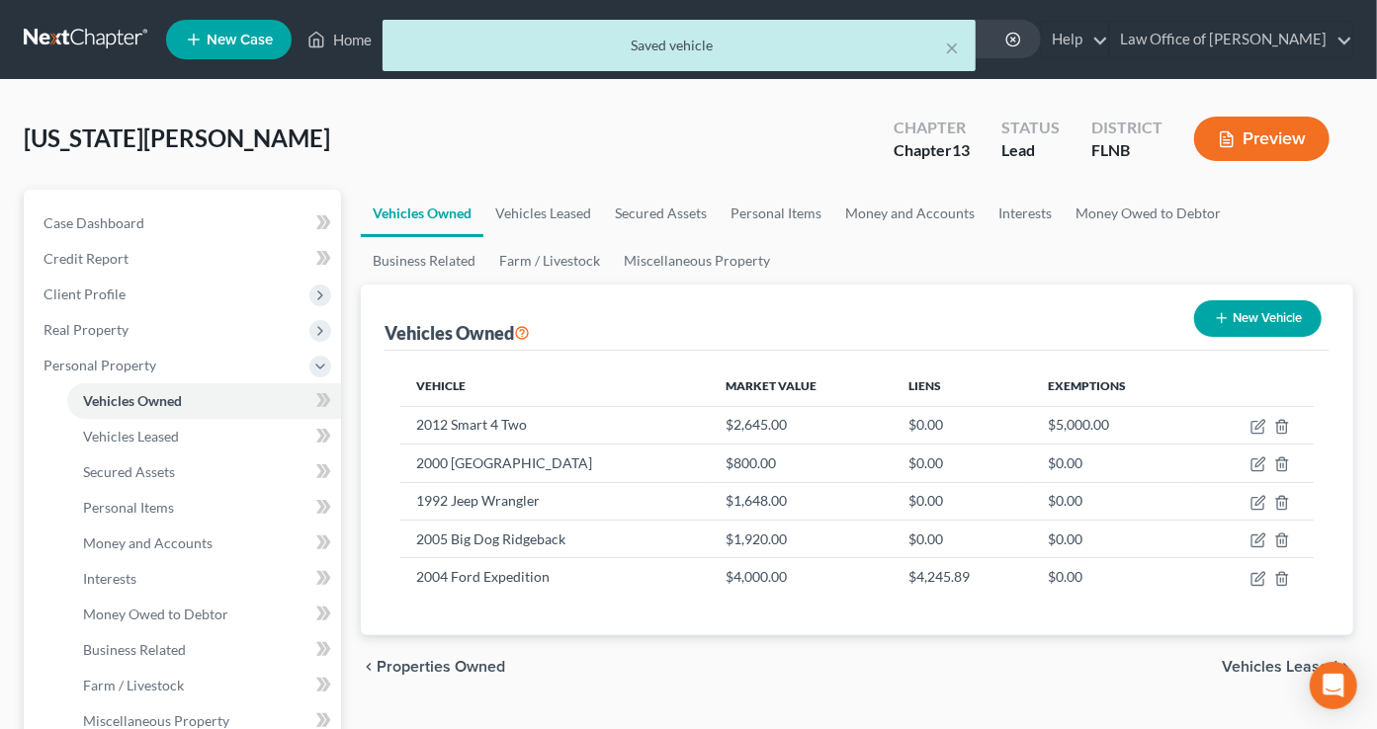
click at [1256, 315] on button "New Vehicle" at bounding box center [1257, 318] width 127 height 37
select select "0"
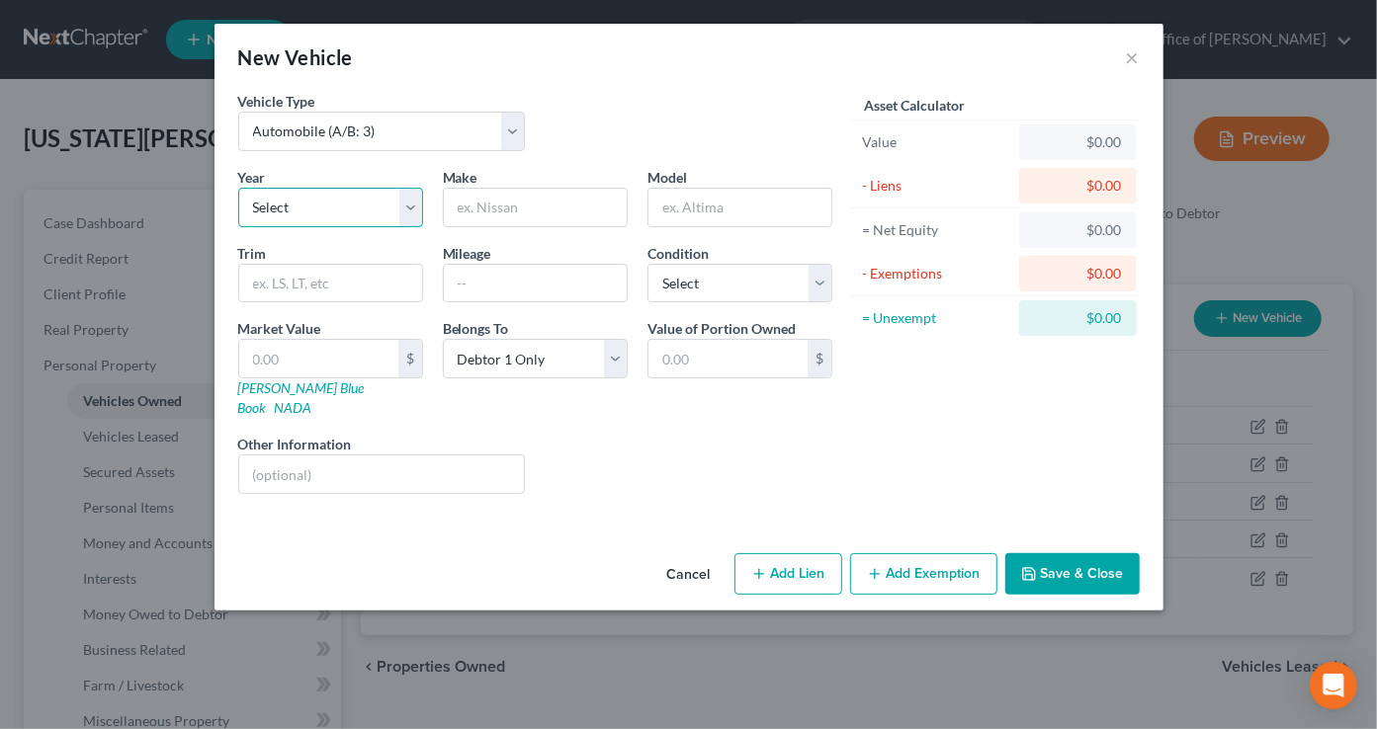
click at [238, 188] on select "Select 2026 2025 2024 2023 2022 2021 2020 2019 2018 2017 2016 2015 2014 2013 20…" at bounding box center [330, 208] width 185 height 40
select select "22"
click option "2004" at bounding box center [0, 0] width 0 height 0
click at [522, 211] on input "text" at bounding box center [535, 208] width 183 height 38
type input "Mustang"
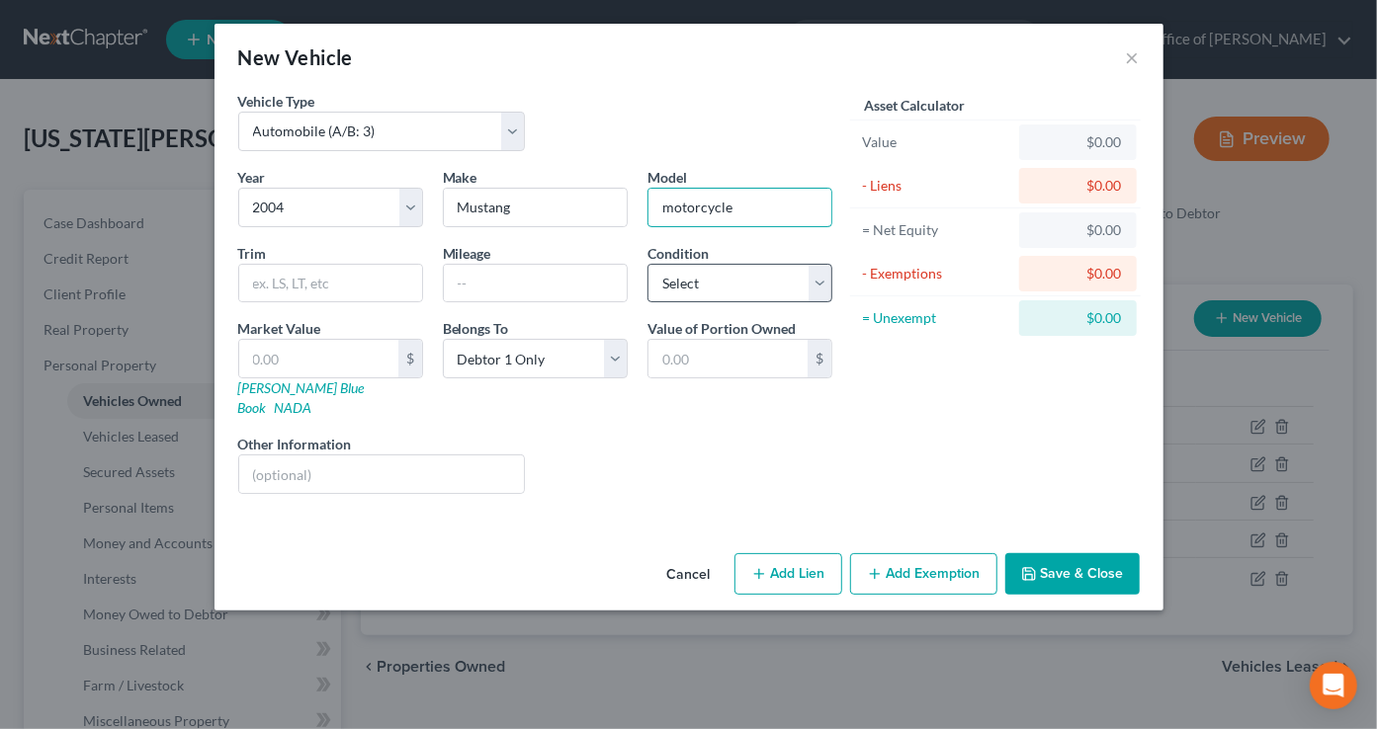
type input "motorcycle"
select select "4"
click option "Poor" at bounding box center [0, 0] width 0 height 0
click at [317, 367] on input "text" at bounding box center [318, 359] width 159 height 38
click at [547, 274] on input "text" at bounding box center [535, 284] width 183 height 38
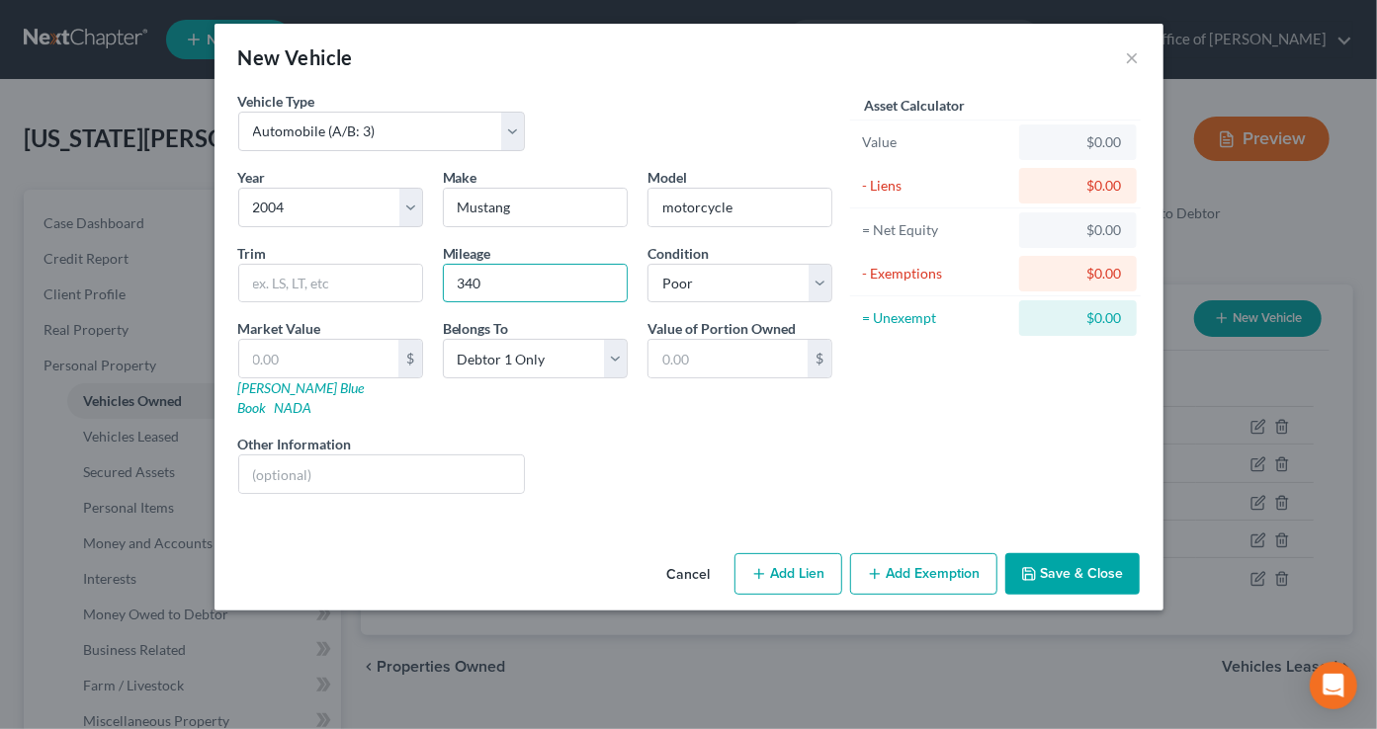
type input "340"
click at [280, 456] on input "text" at bounding box center [382, 475] width 286 height 38
paste input "[US_VEHICLE_IDENTIFICATION_NUMBER]"
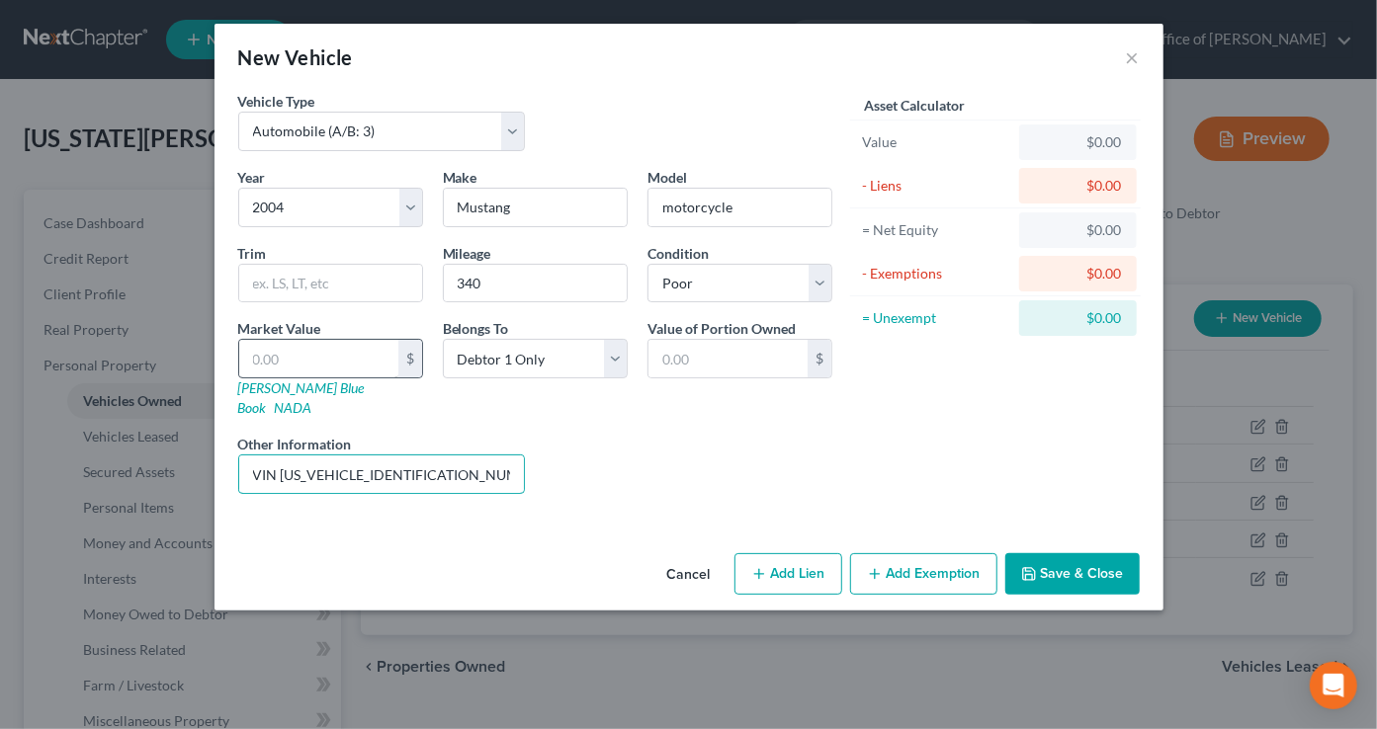
type input "VIN [US_VEHICLE_IDENTIFICATION_NUMBER]"
click at [713, 463] on div "Liens Select" at bounding box center [688, 464] width 307 height 60
click at [364, 370] on input "text" at bounding box center [318, 359] width 159 height 38
type input "1"
type input "1.00"
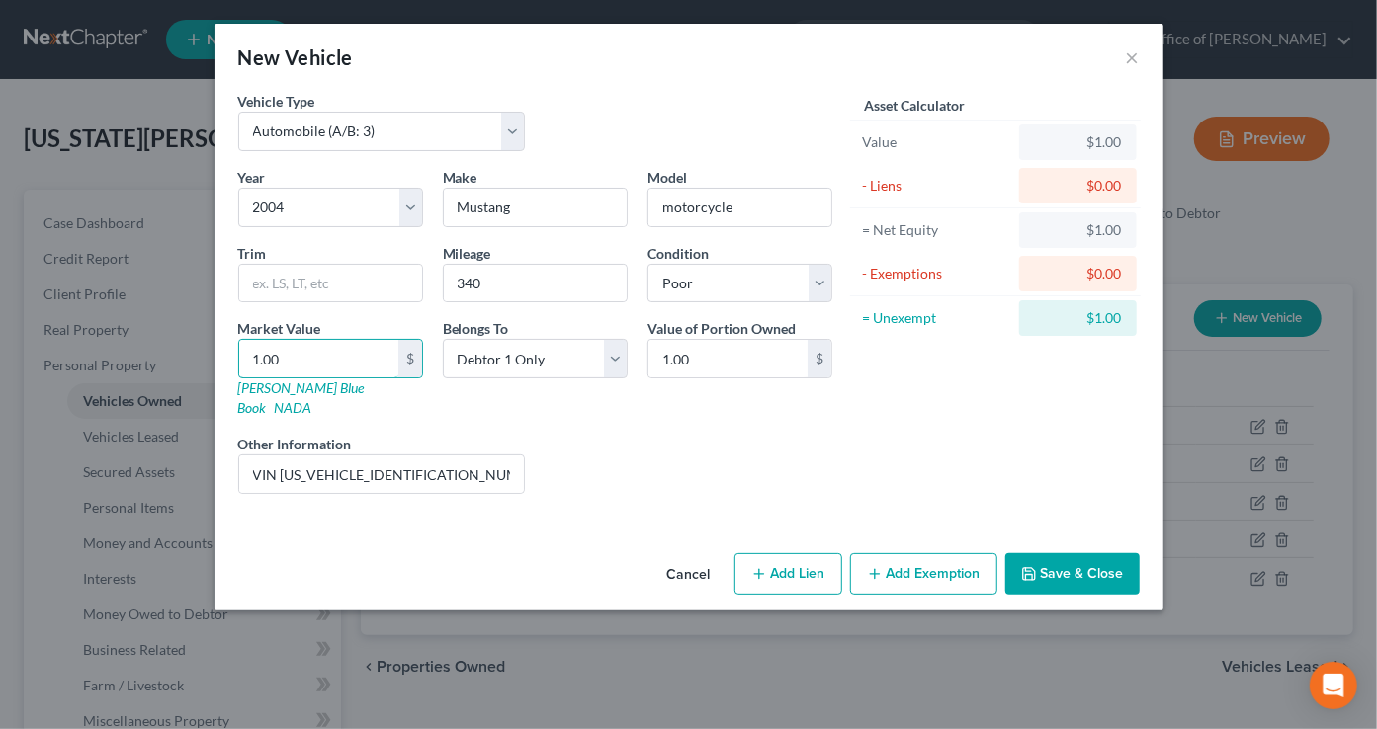
type input "1.00"
click at [1041, 553] on button "Save & Close" at bounding box center [1072, 574] width 134 height 42
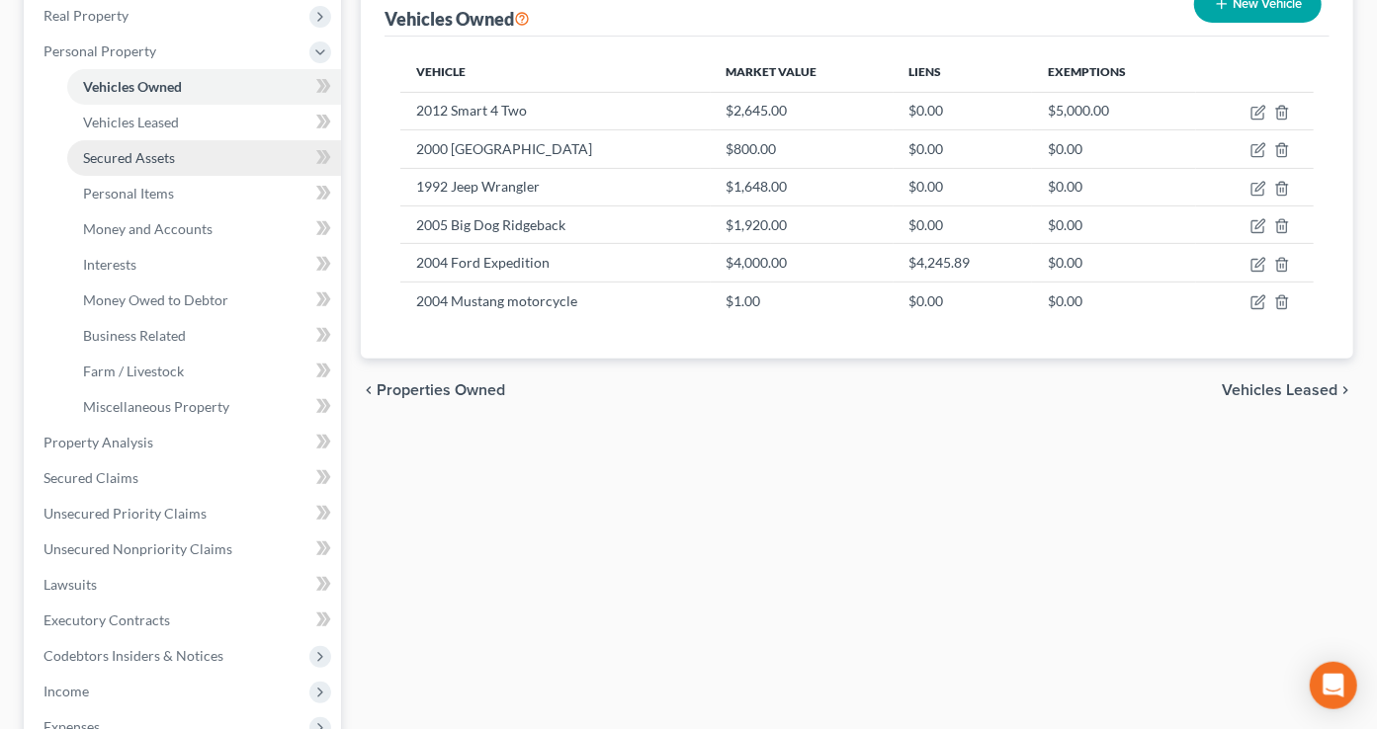
scroll to position [326, 0]
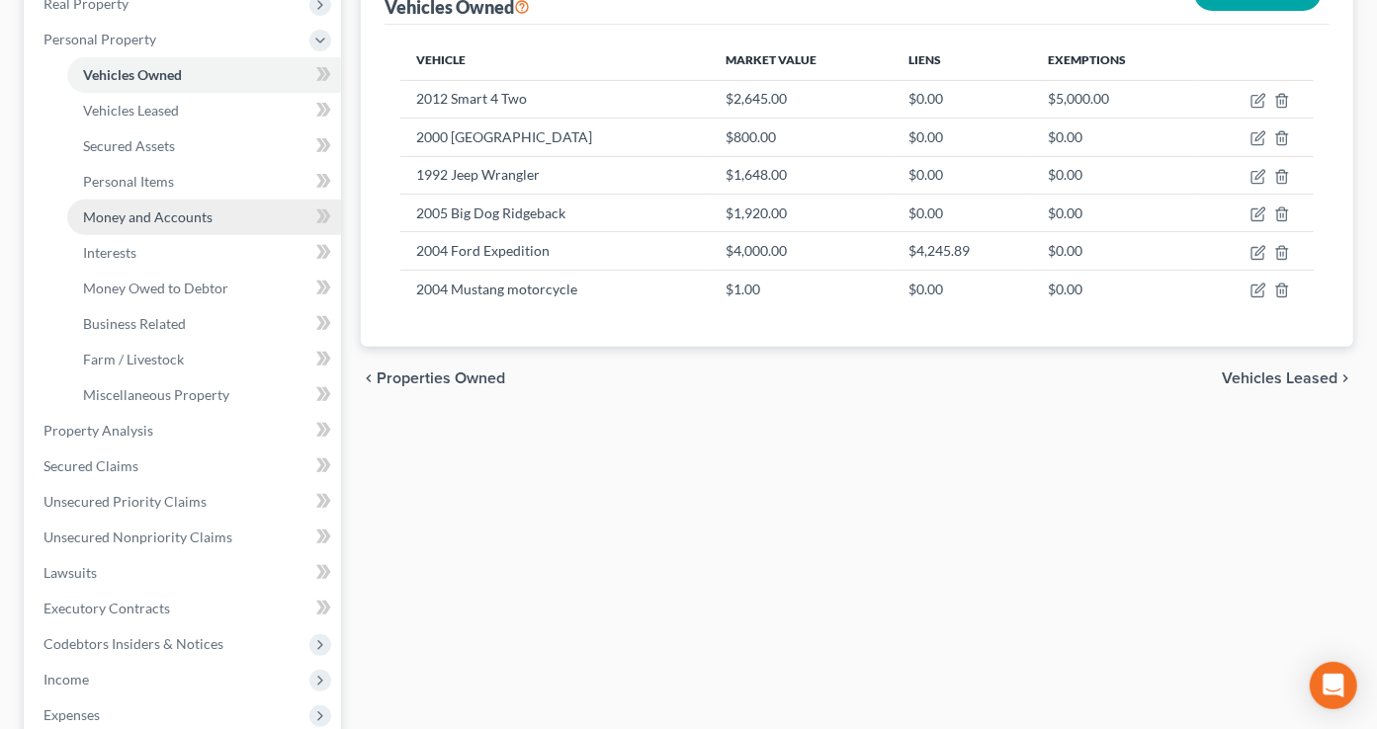
click at [166, 216] on span "Money and Accounts" at bounding box center [147, 217] width 129 height 17
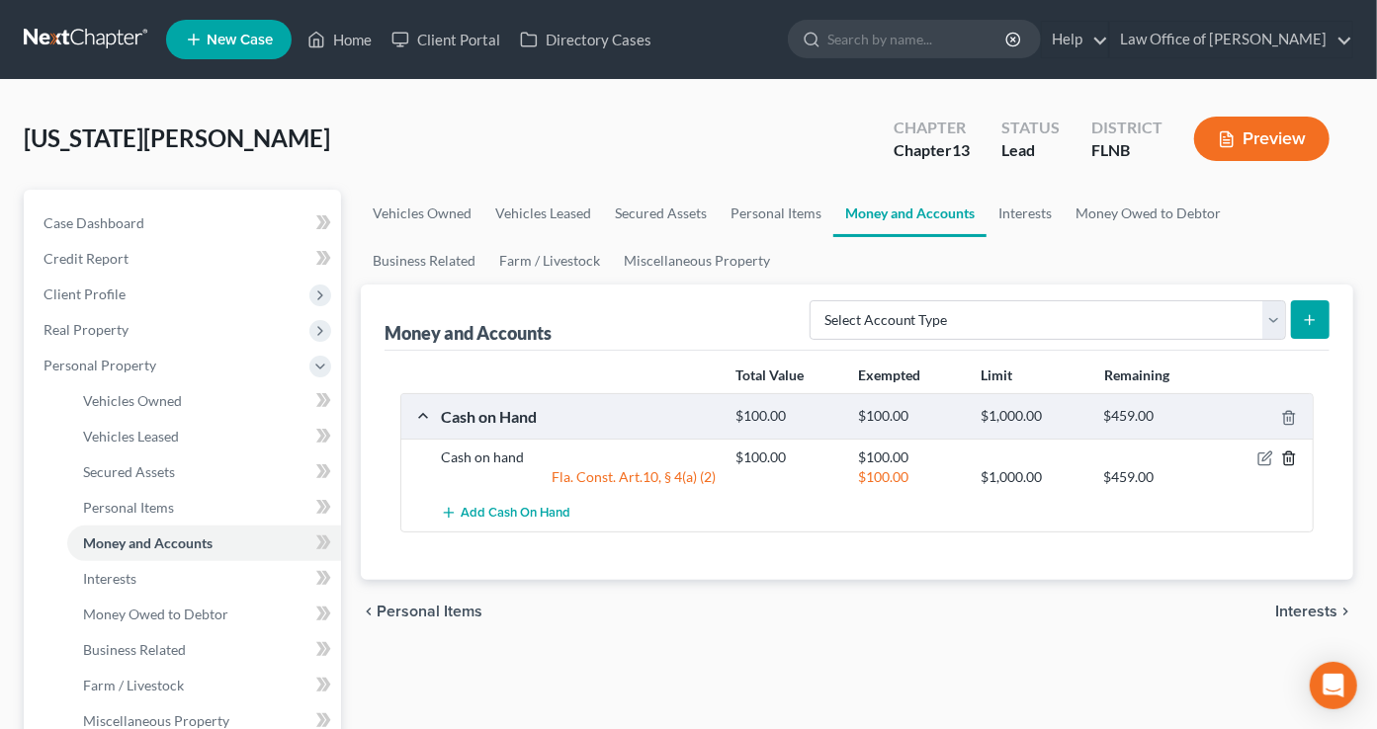
click at [1287, 459] on icon "button" at bounding box center [1289, 459] width 16 height 16
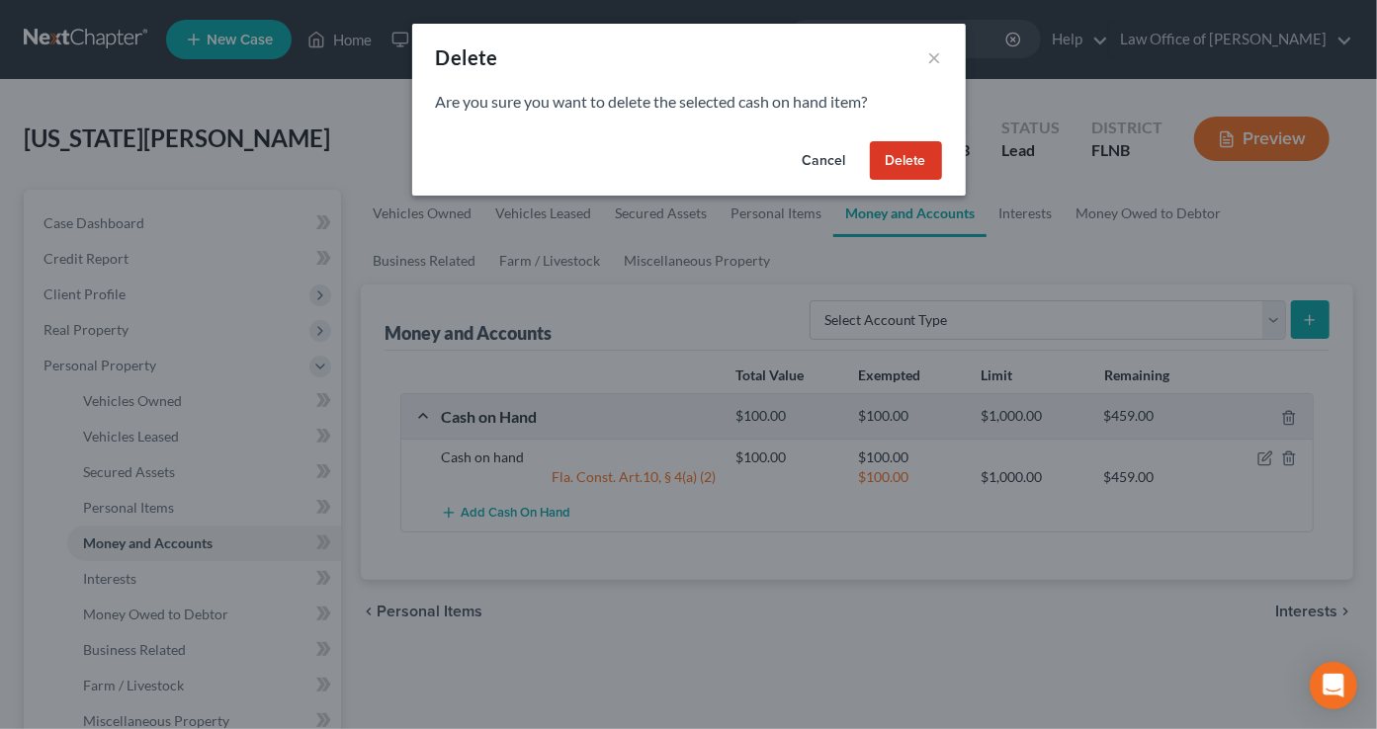
click at [913, 157] on button "Delete" at bounding box center [906, 161] width 72 height 40
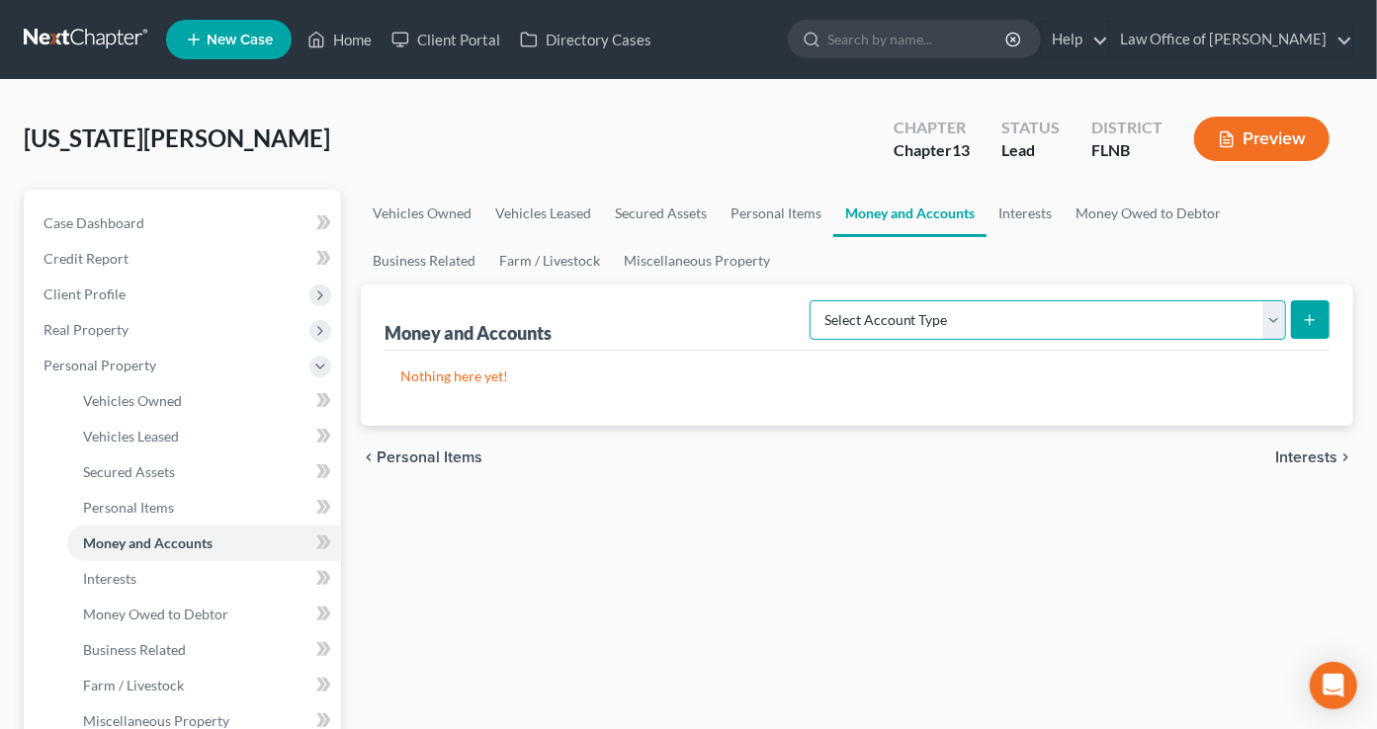
select select "checking"
click option "Checking Account (A/B: 17, SOFA: 20)" at bounding box center [0, 0] width 0 height 0
click at [1310, 321] on icon "submit" at bounding box center [1310, 320] width 16 height 16
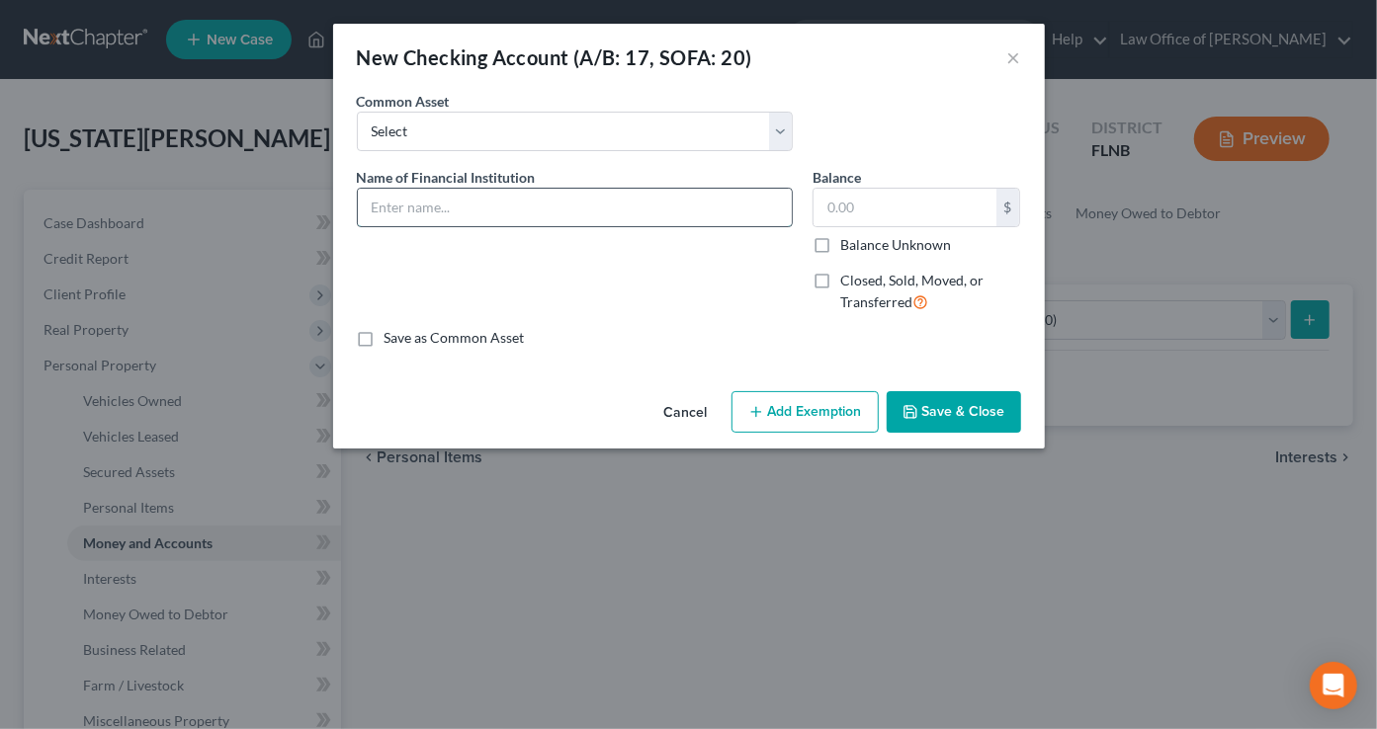
click at [623, 211] on input "text" at bounding box center [575, 208] width 434 height 38
type input "Bank of America"
click at [944, 426] on button "Save & Close" at bounding box center [954, 412] width 134 height 42
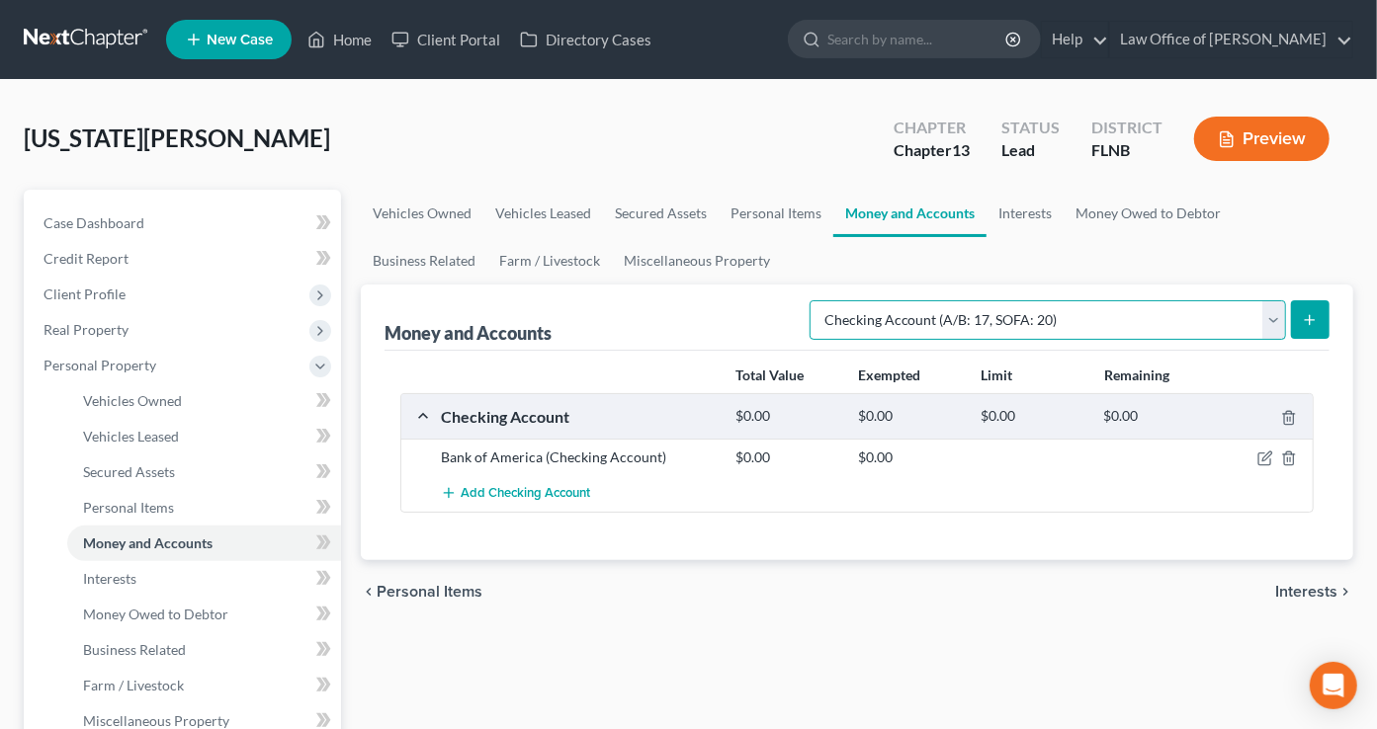
click at [809, 300] on select "Select Account Type Brokerage (A/B: 18, SOFA: 20) Cash on Hand (A/B: 16) Certif…" at bounding box center [1047, 320] width 476 height 40
select select "other"
click option "Other (Credit Union, Health Savings Account, etc) (A/B: 17, SOFA: 20)" at bounding box center [0, 0] width 0 height 0
click at [1310, 323] on icon "submit" at bounding box center [1310, 320] width 16 height 16
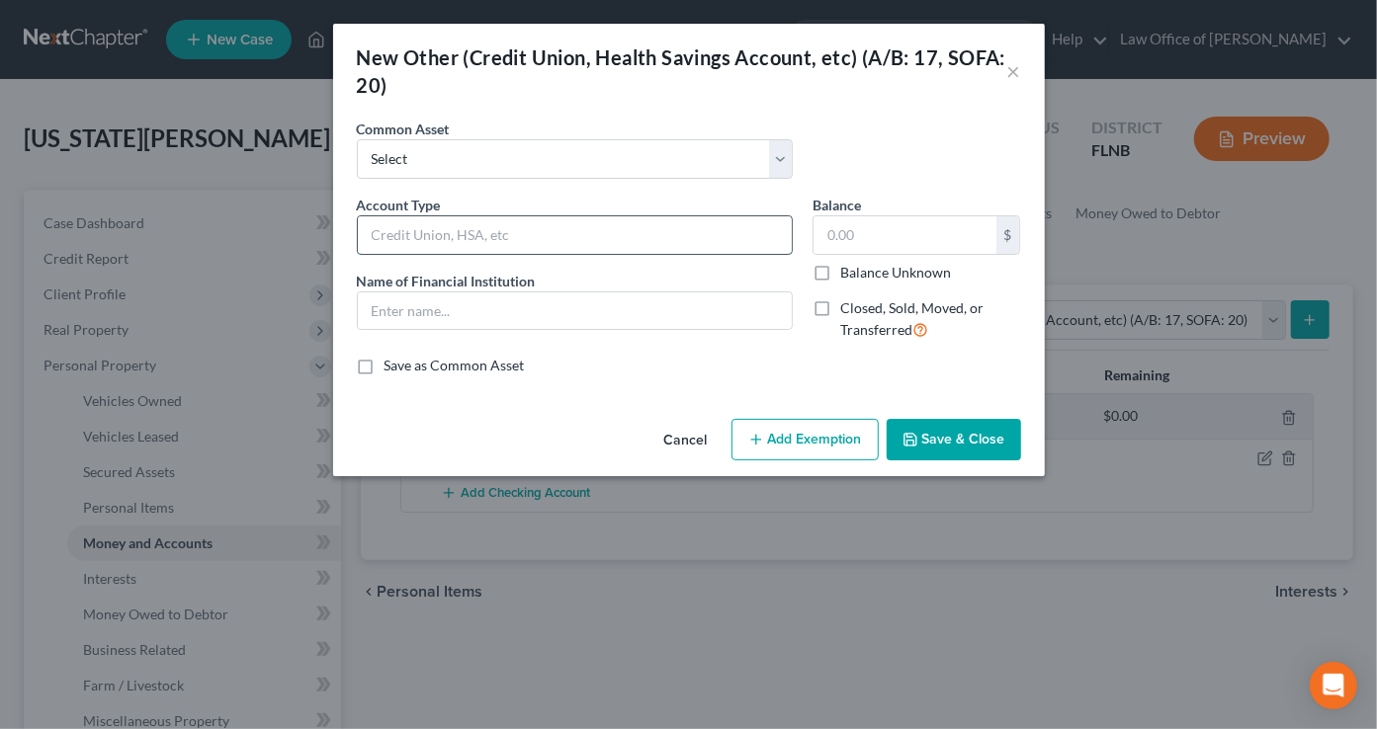
click at [582, 228] on input "text" at bounding box center [575, 235] width 434 height 38
type input "Payment transfer"
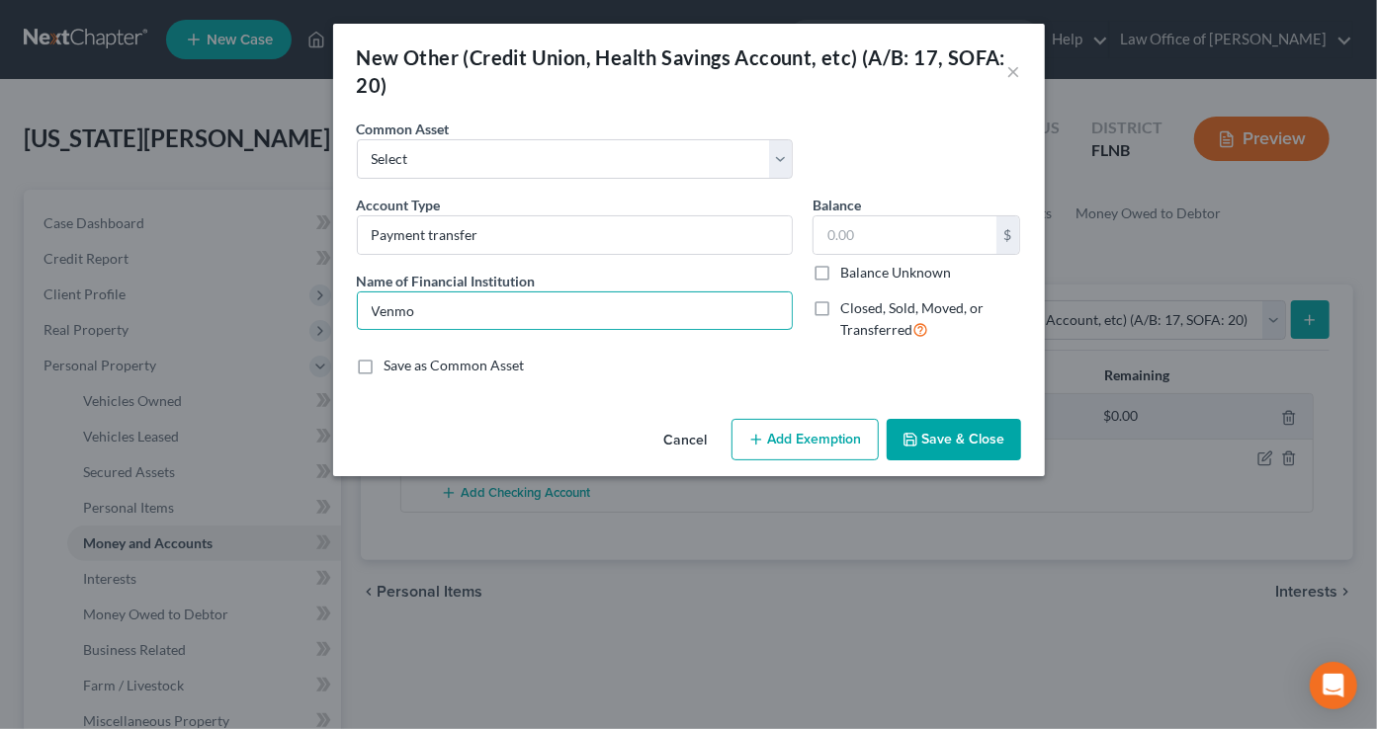
type input "Venmo"
click at [912, 435] on icon "button" at bounding box center [910, 440] width 16 height 16
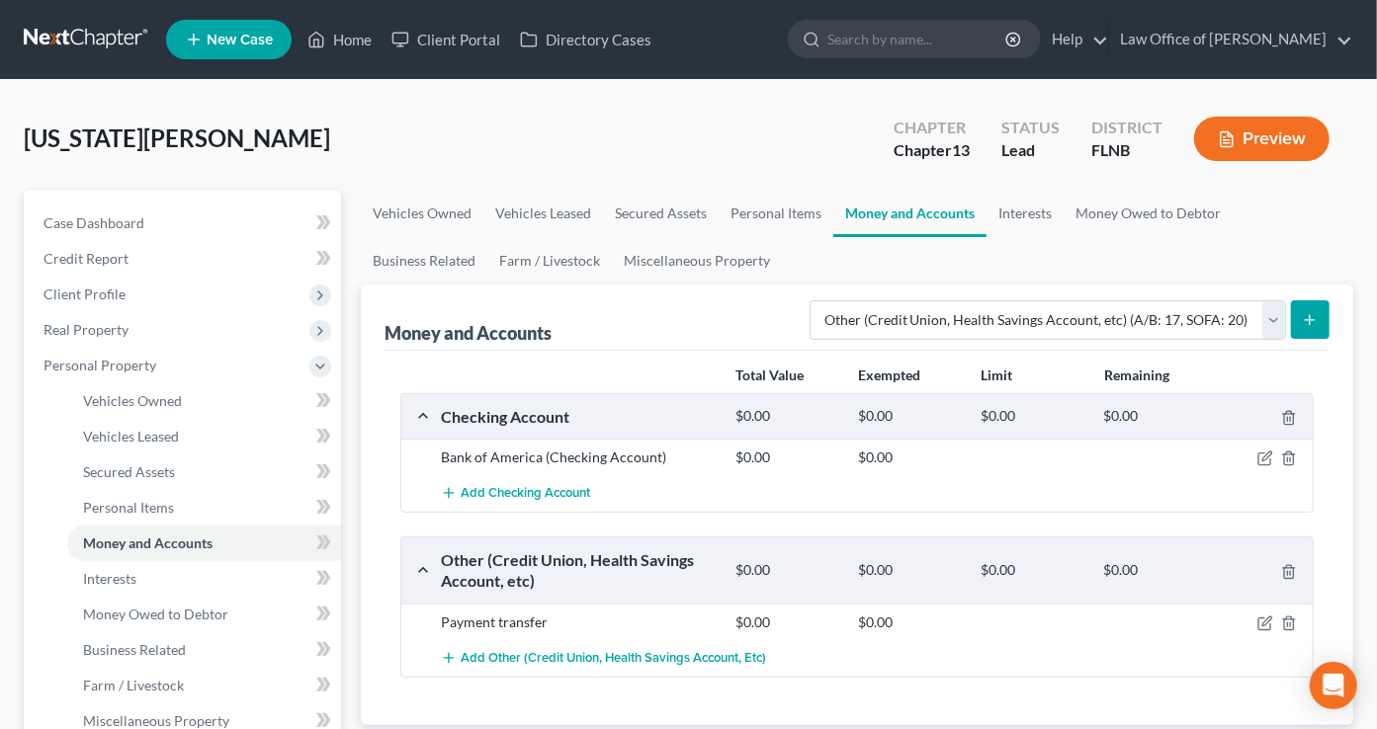
click at [1301, 322] on button "submit" at bounding box center [1310, 319] width 39 height 39
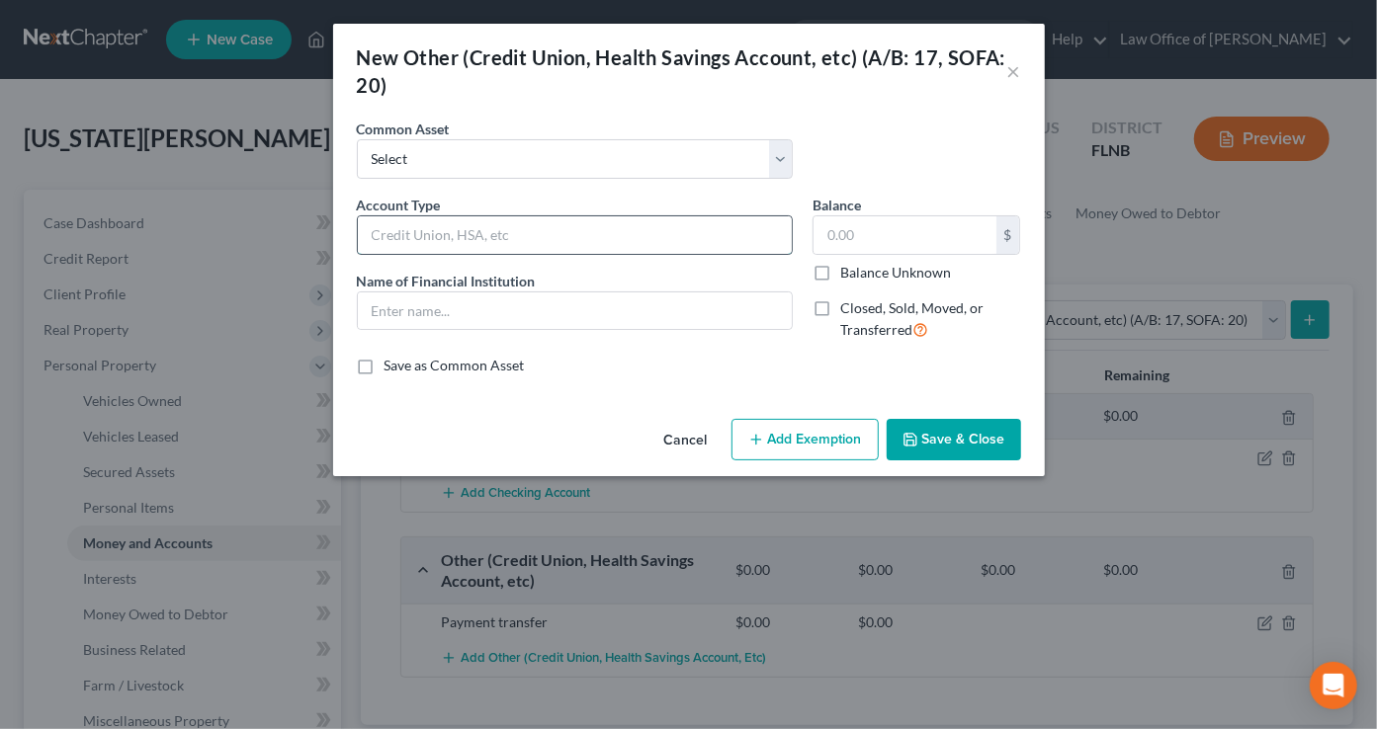
click at [707, 239] on input "text" at bounding box center [575, 235] width 434 height 38
type input "Payment transfer"
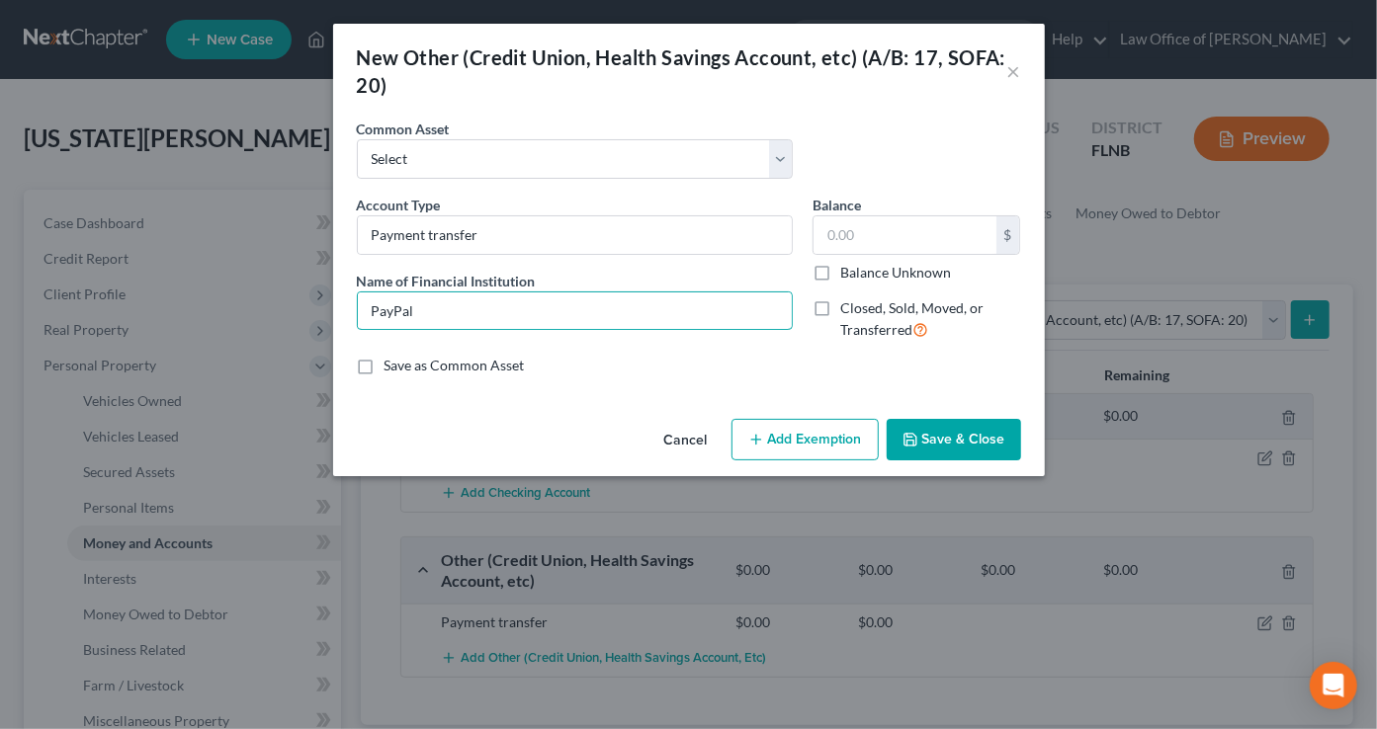
type input "PayPal"
click at [965, 440] on button "Save & Close" at bounding box center [954, 440] width 134 height 42
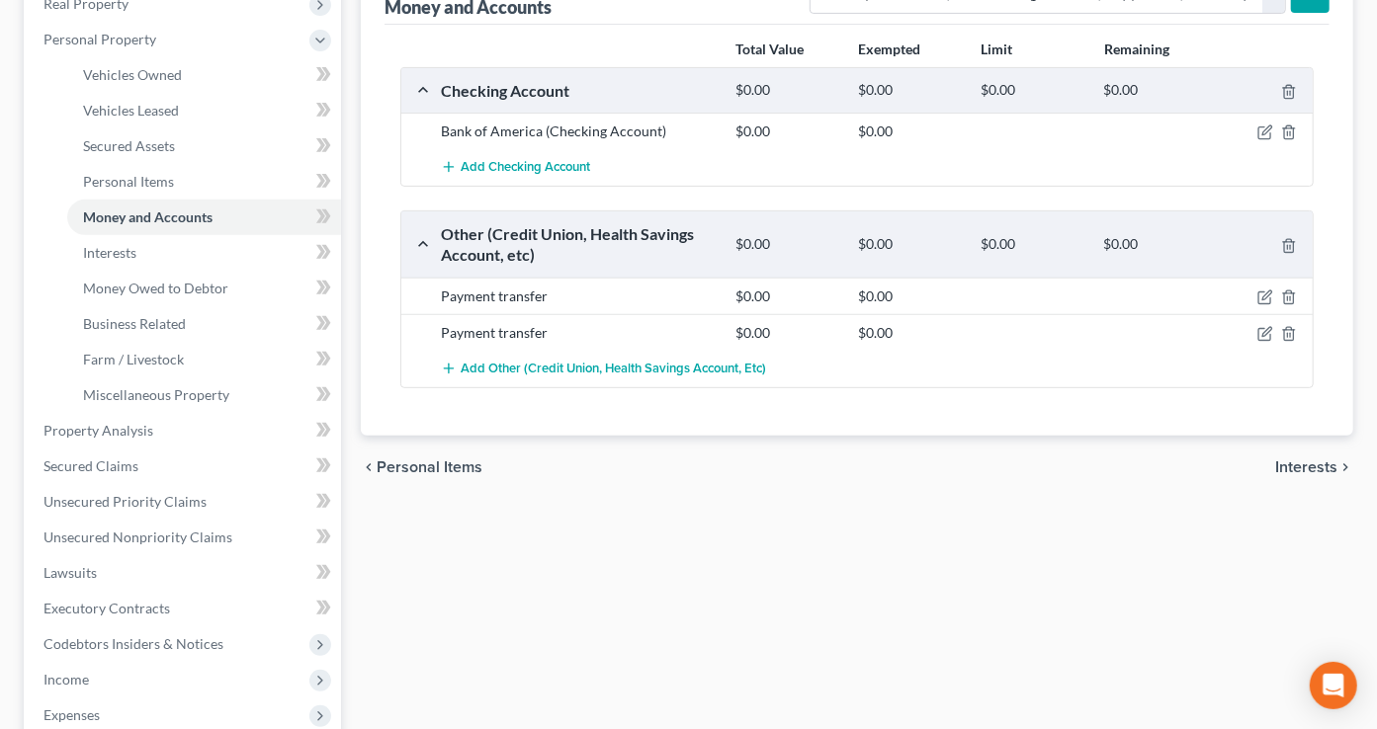
scroll to position [710, 0]
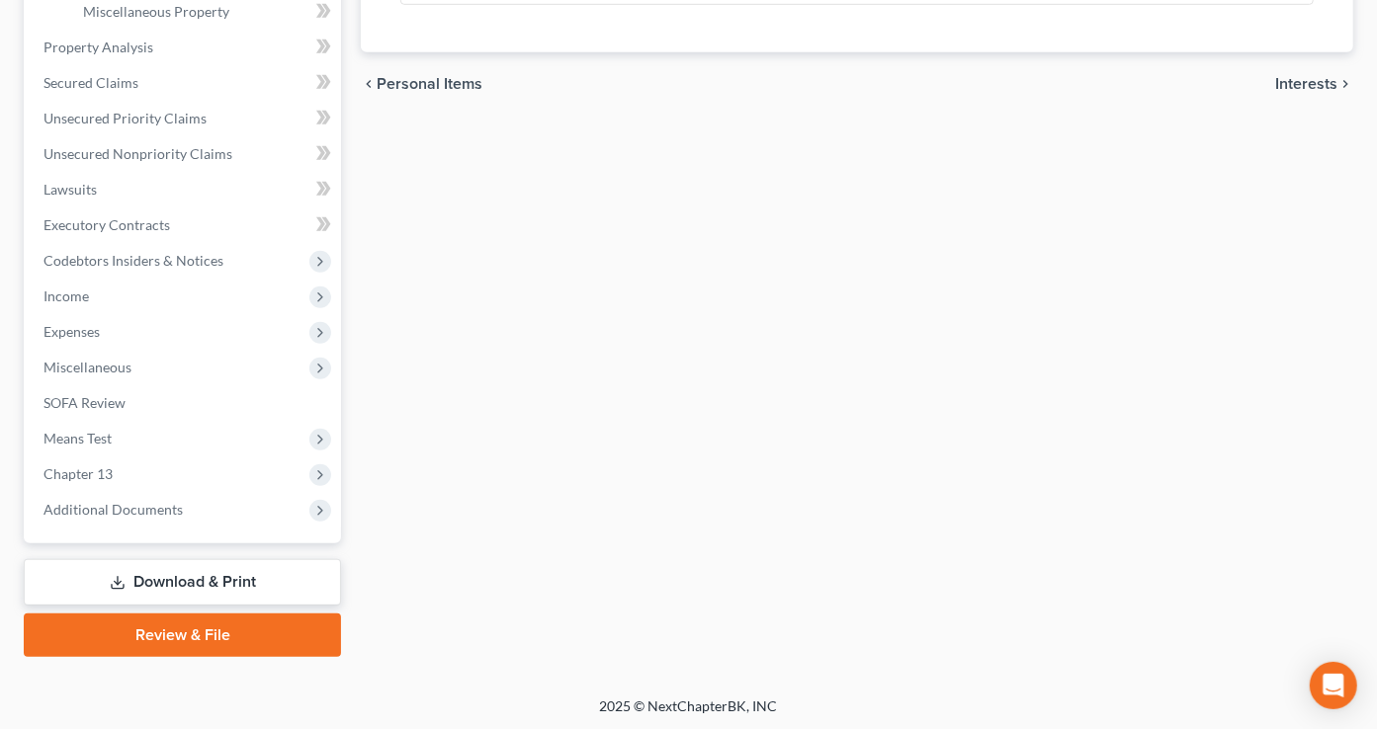
click at [211, 571] on link "Download & Print" at bounding box center [182, 582] width 317 height 46
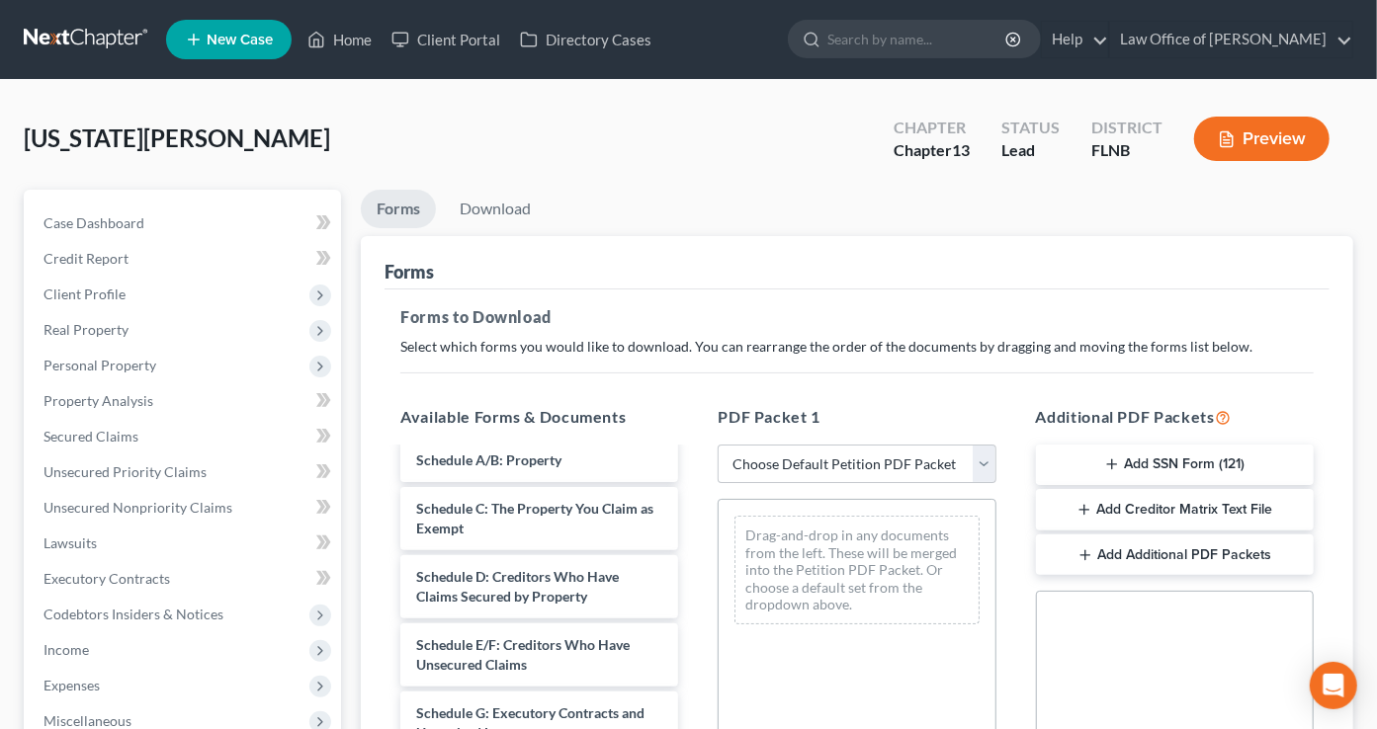
scroll to position [98, 0]
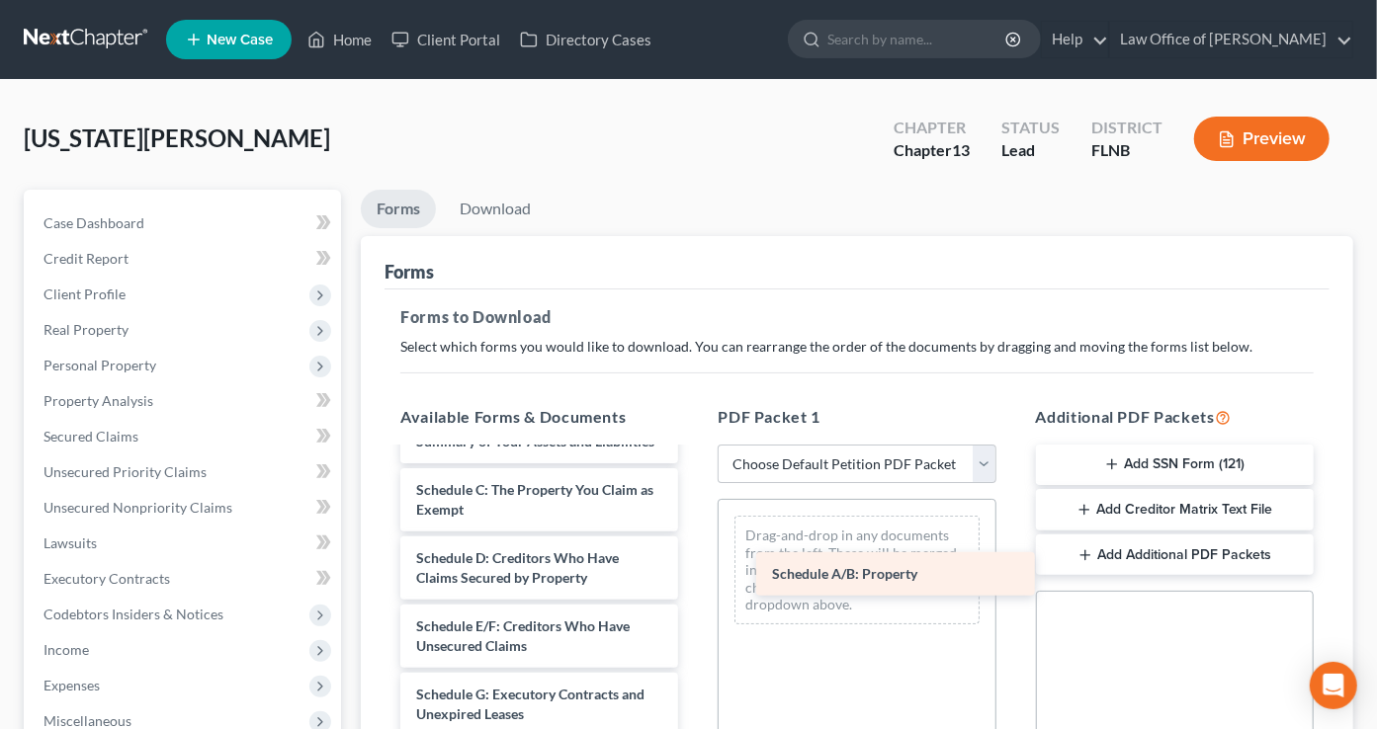
drag, startPoint x: 543, startPoint y: 495, endPoint x: 916, endPoint y: 572, distance: 381.4
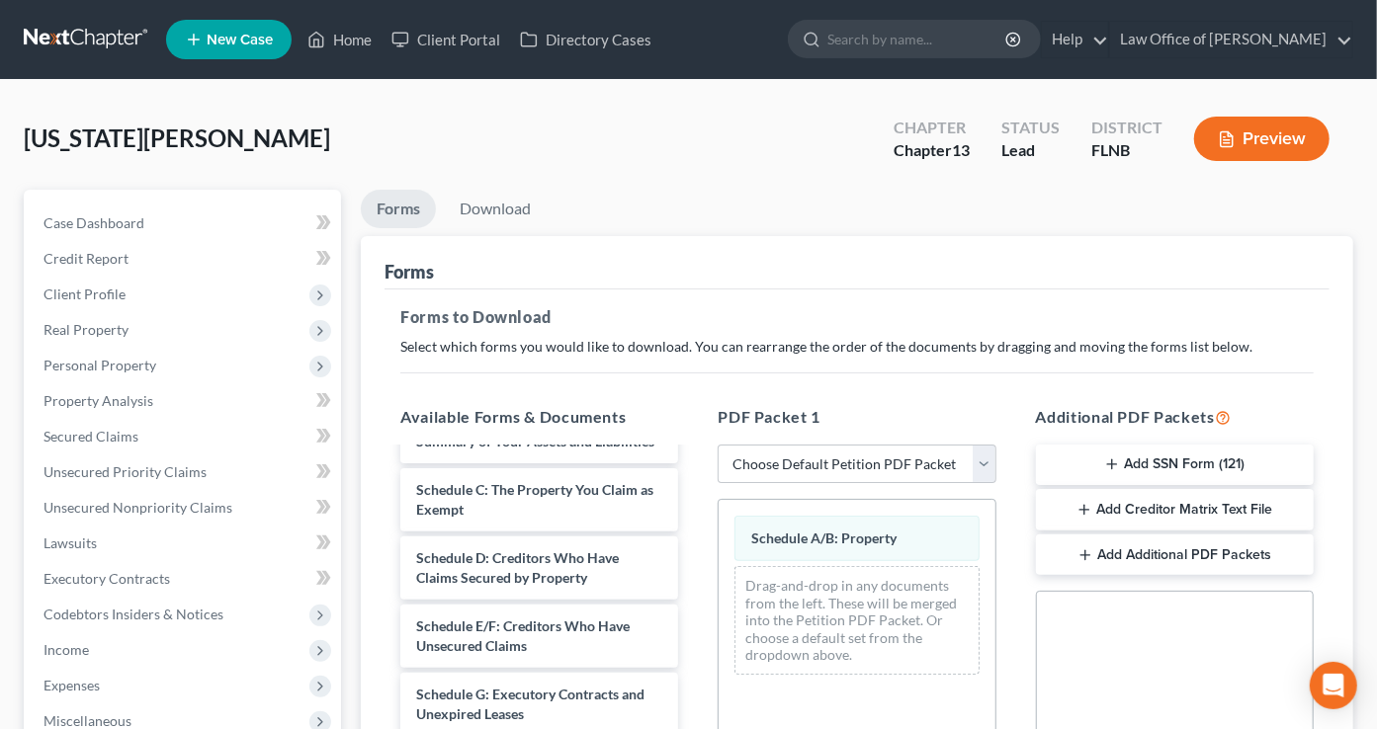
scroll to position [489, 0]
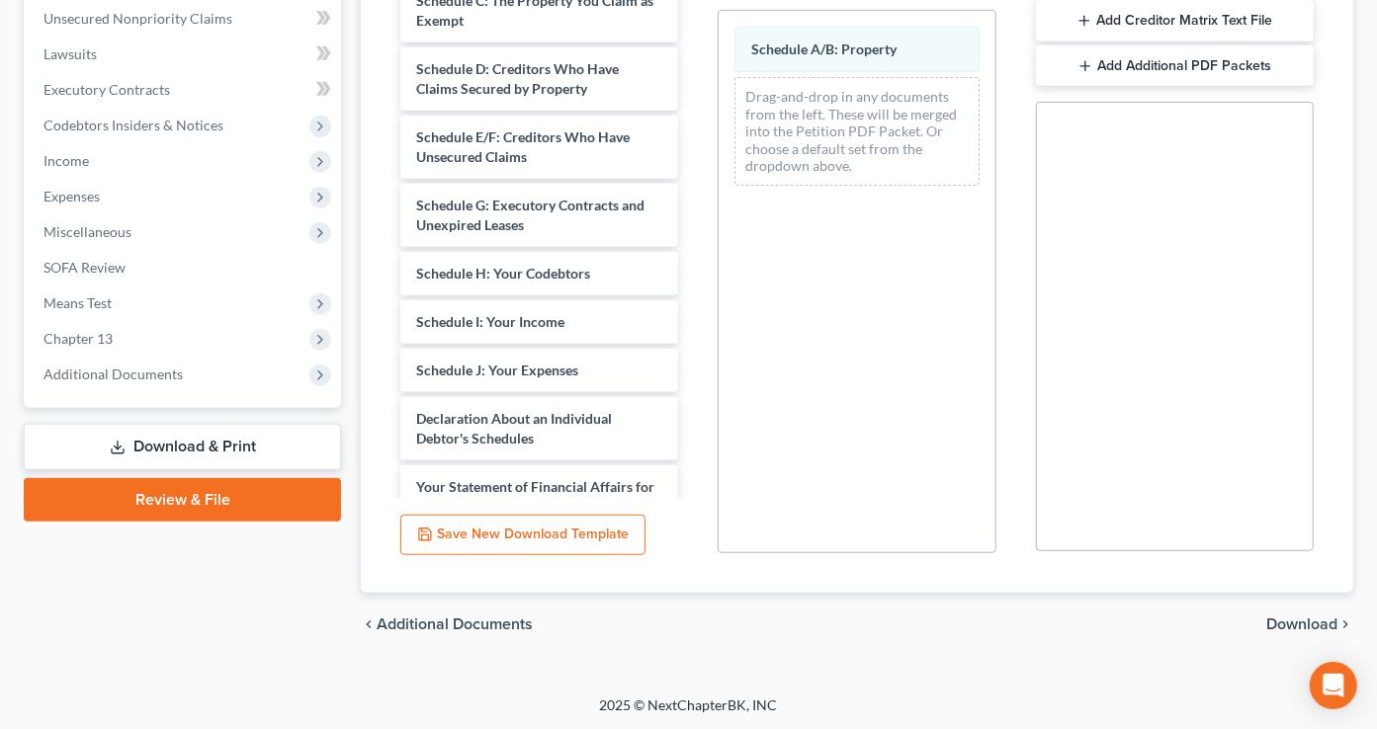
click at [1278, 620] on span "Download" at bounding box center [1301, 625] width 71 height 16
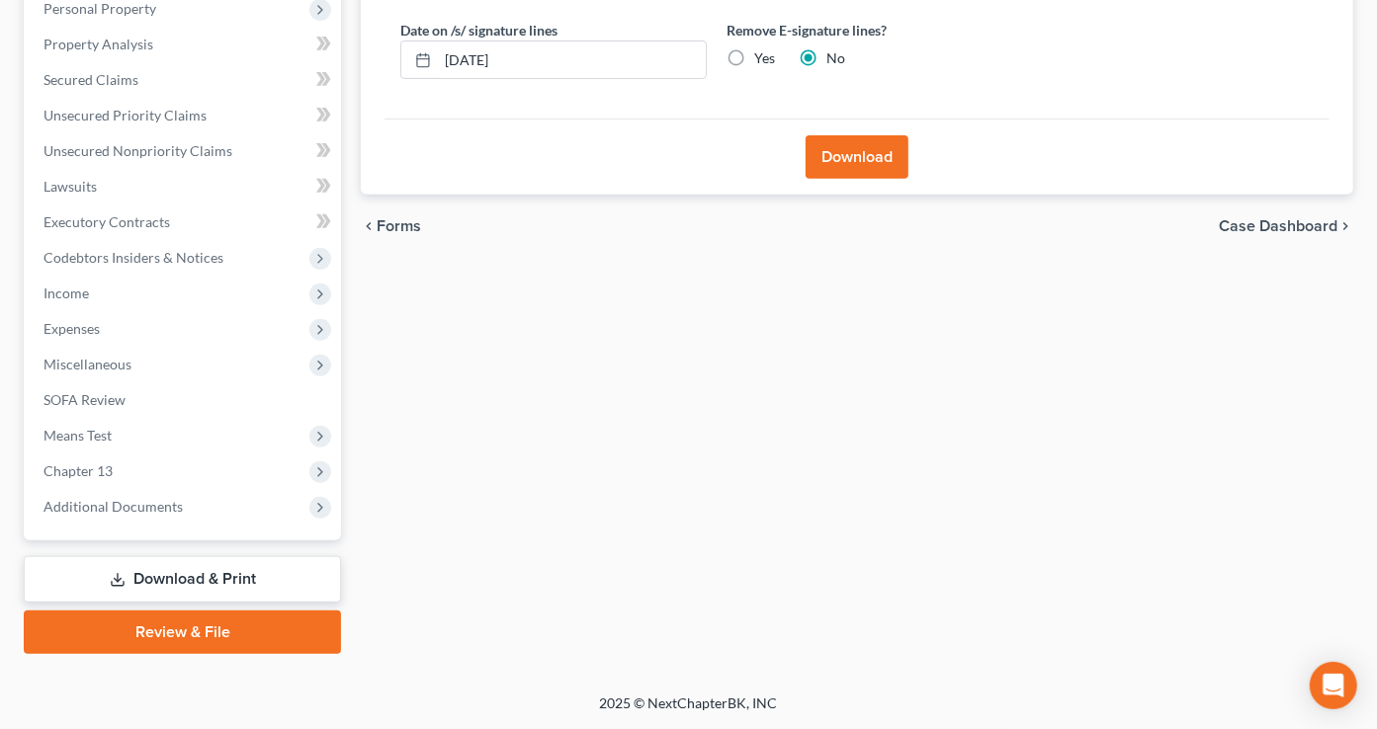
scroll to position [354, 0]
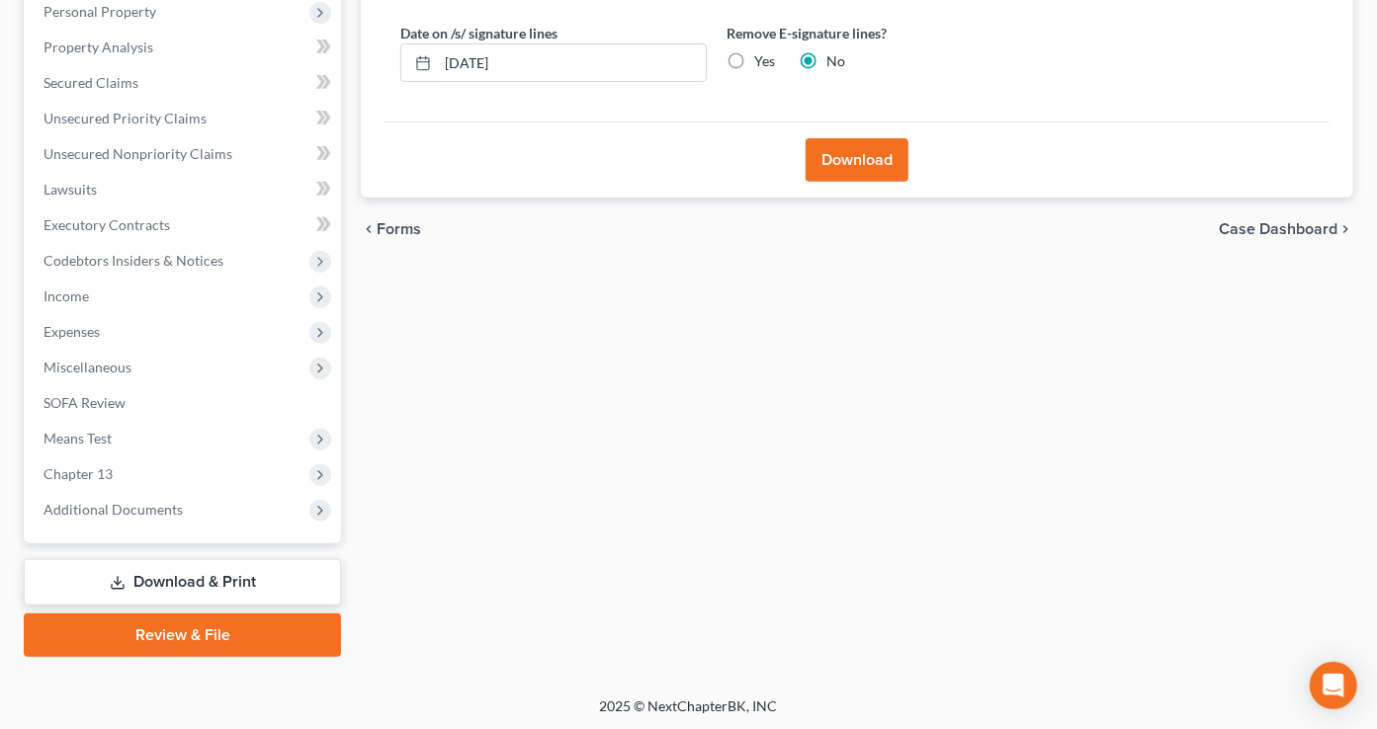
click at [867, 169] on button "Download" at bounding box center [856, 159] width 103 height 43
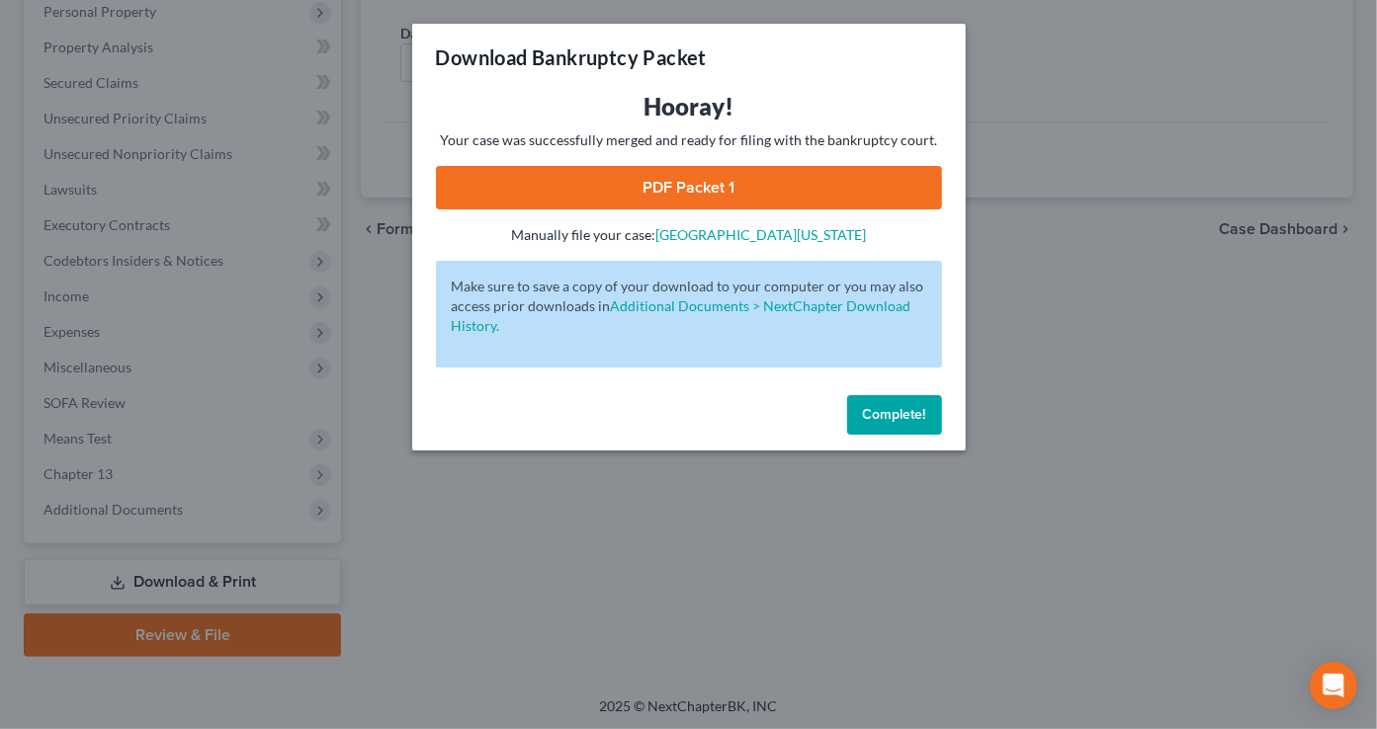
click at [867, 169] on link "PDF Packet 1" at bounding box center [689, 187] width 506 height 43
click at [876, 415] on span "Complete!" at bounding box center [894, 414] width 63 height 17
